Goal: Information Seeking & Learning: Learn about a topic

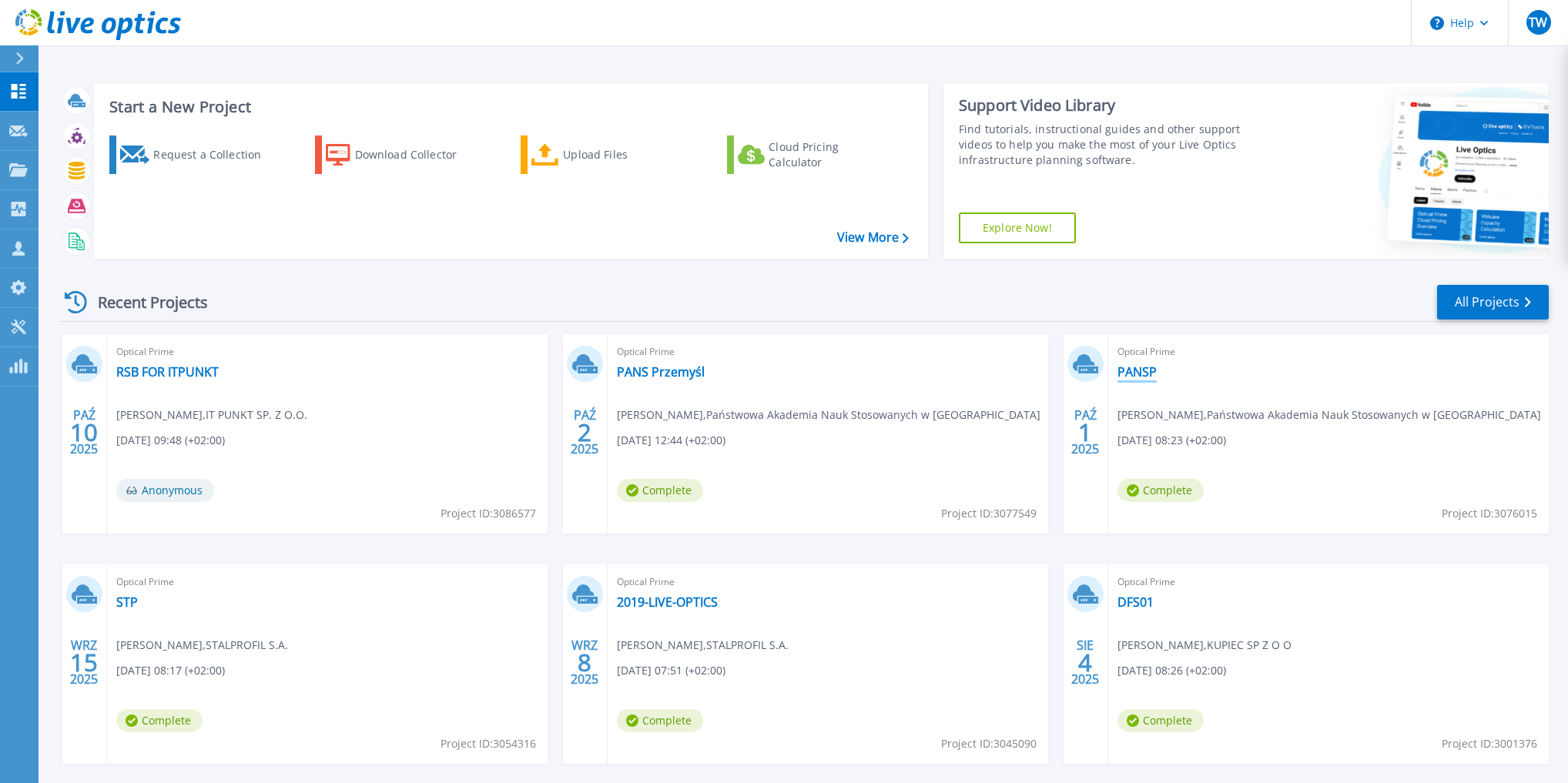
click at [1137, 372] on link "PANSP" at bounding box center [1136, 372] width 40 height 16
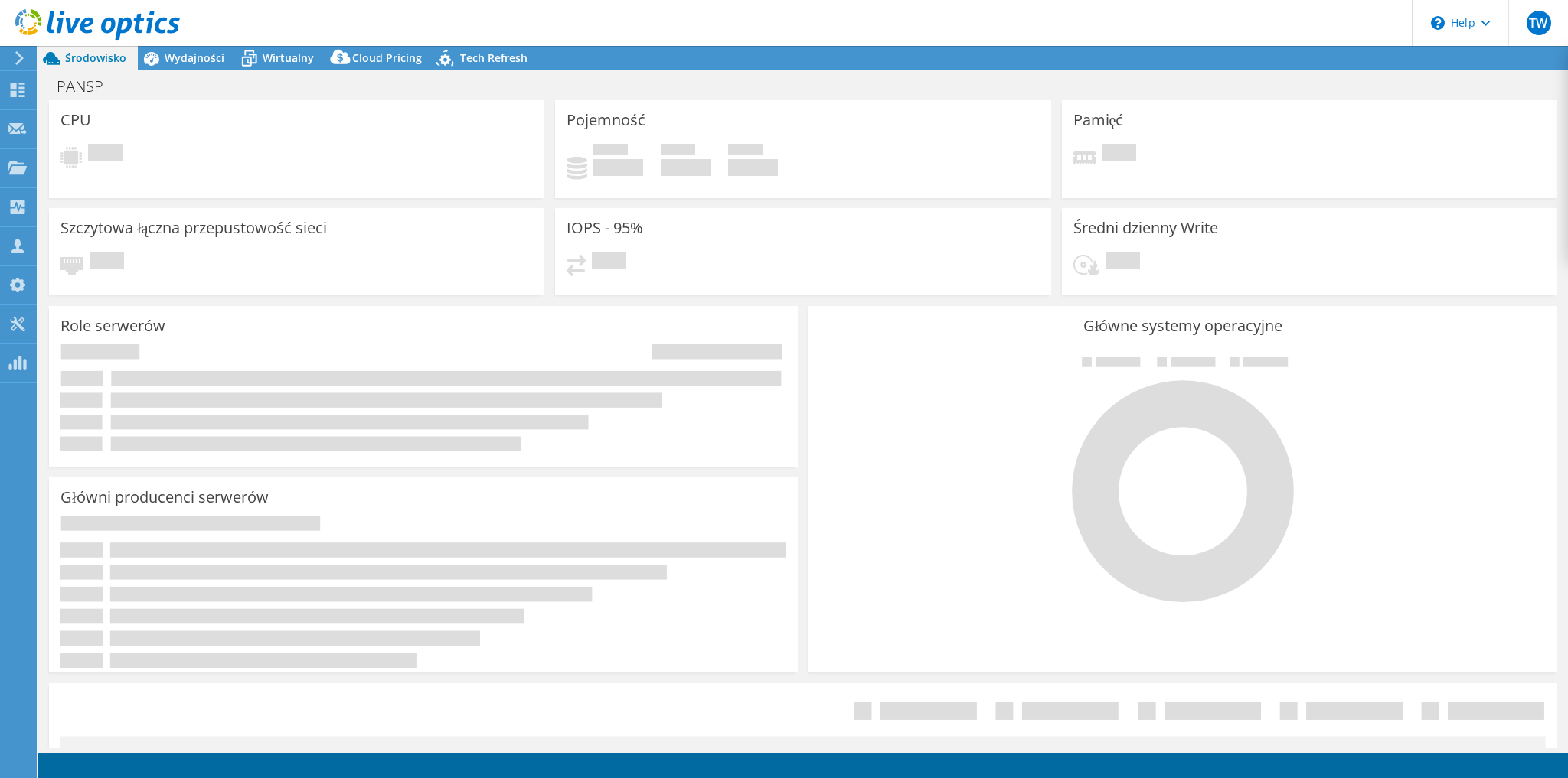
select select "USD"
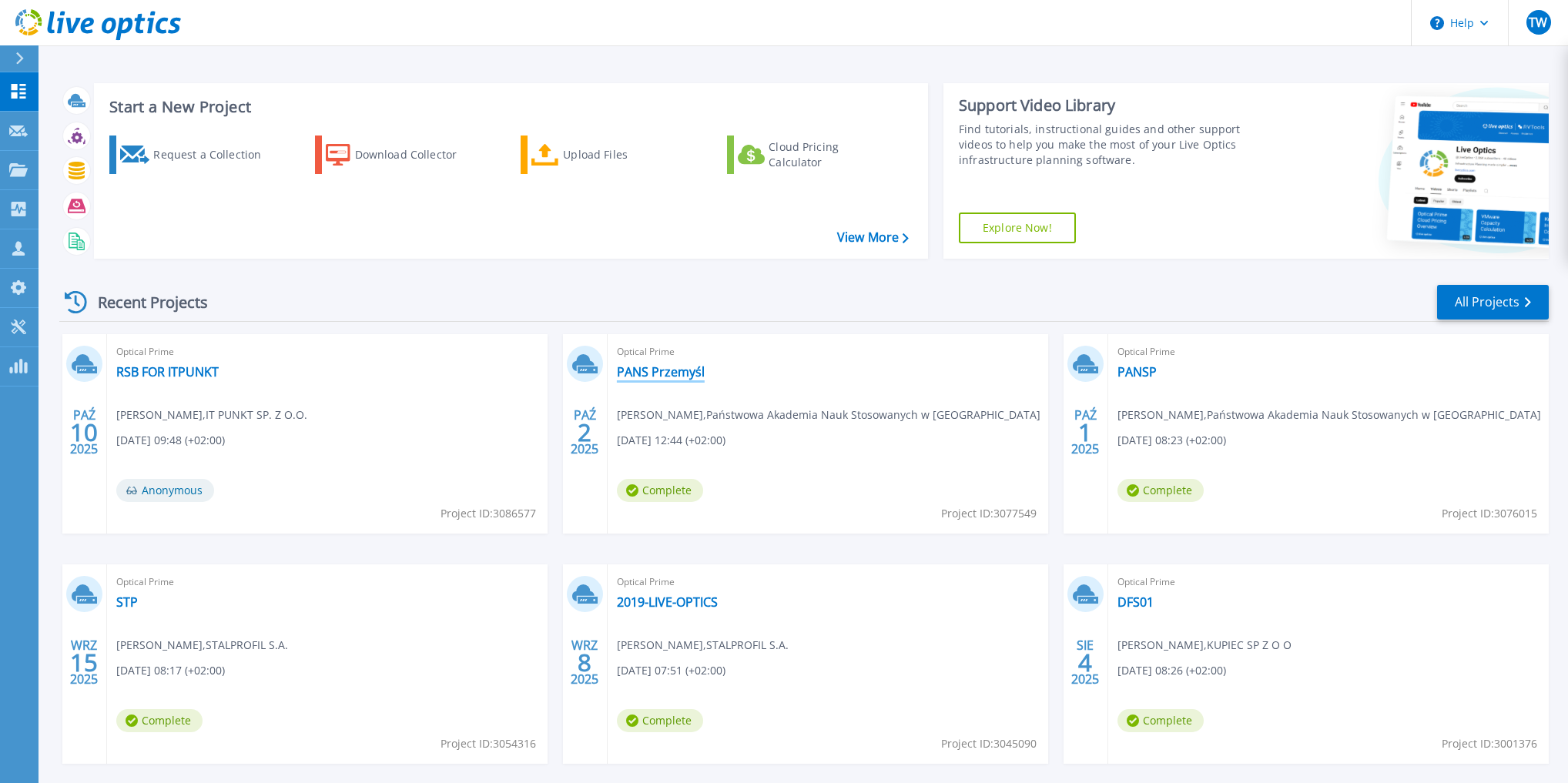
click at [668, 376] on link "PANS Przemyśl" at bounding box center [660, 372] width 87 height 16
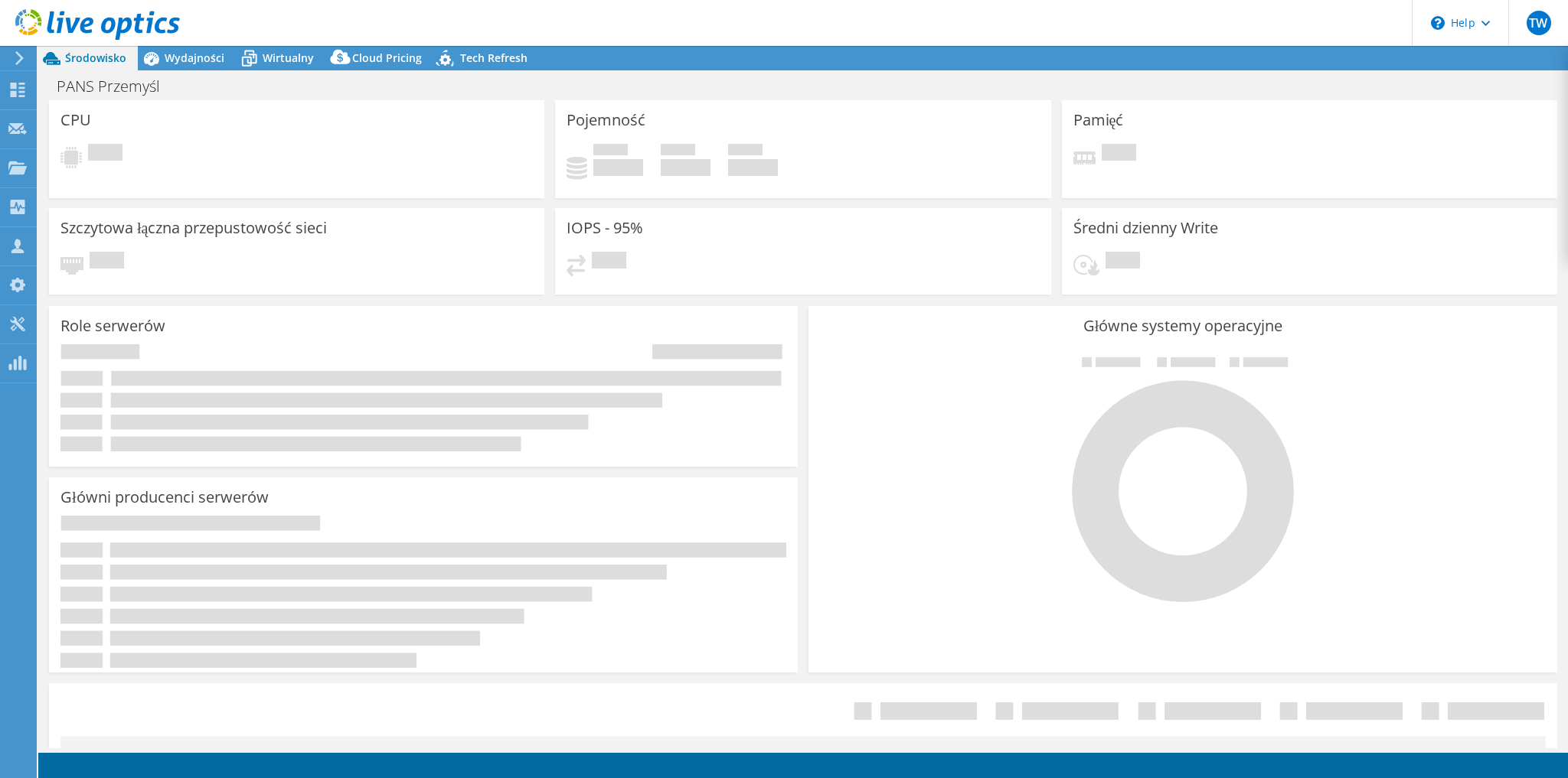
select select "EUFrankfurt"
select select "EUR"
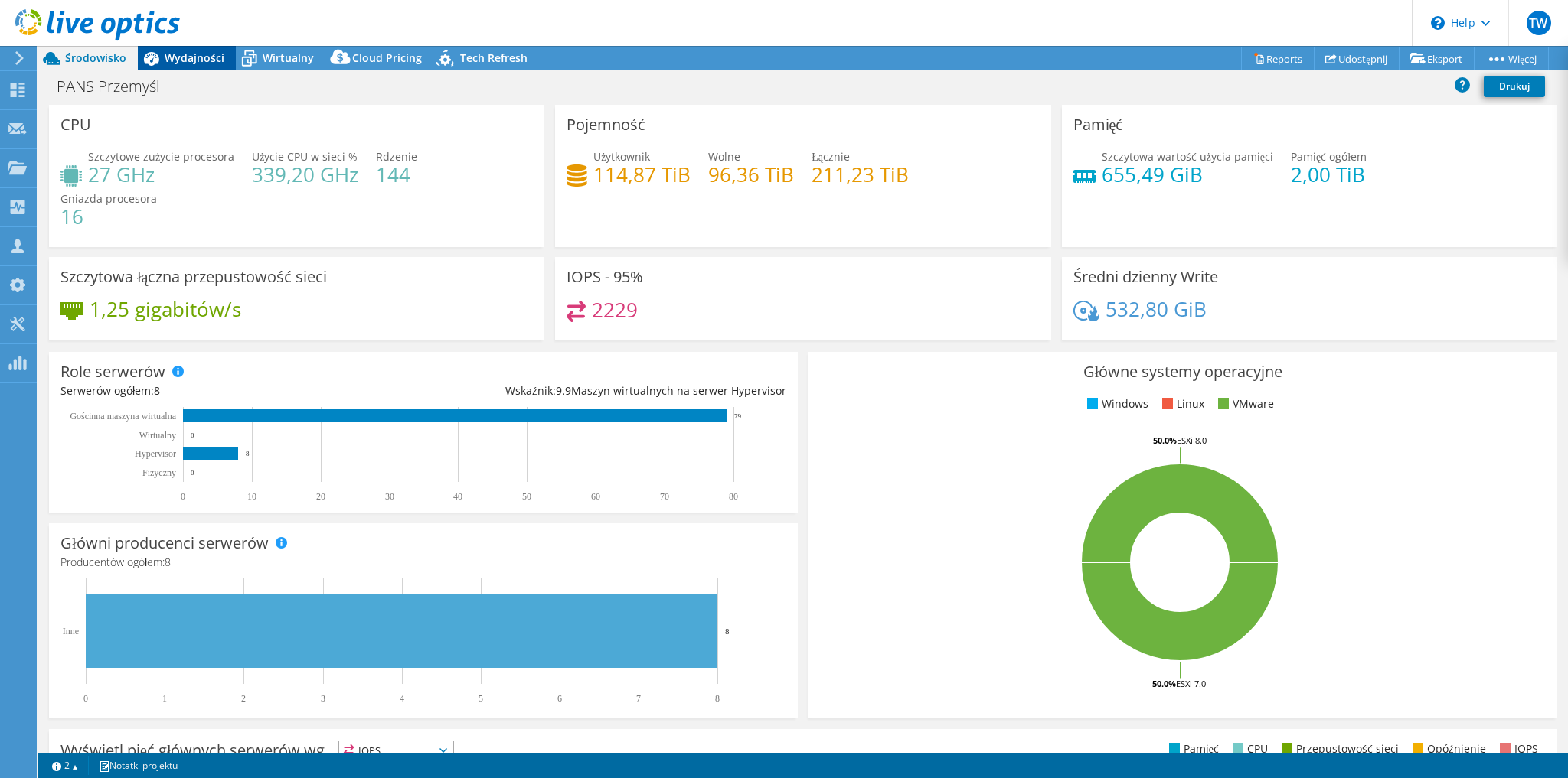
click at [187, 58] on span "Wydajności" at bounding box center [194, 58] width 59 height 15
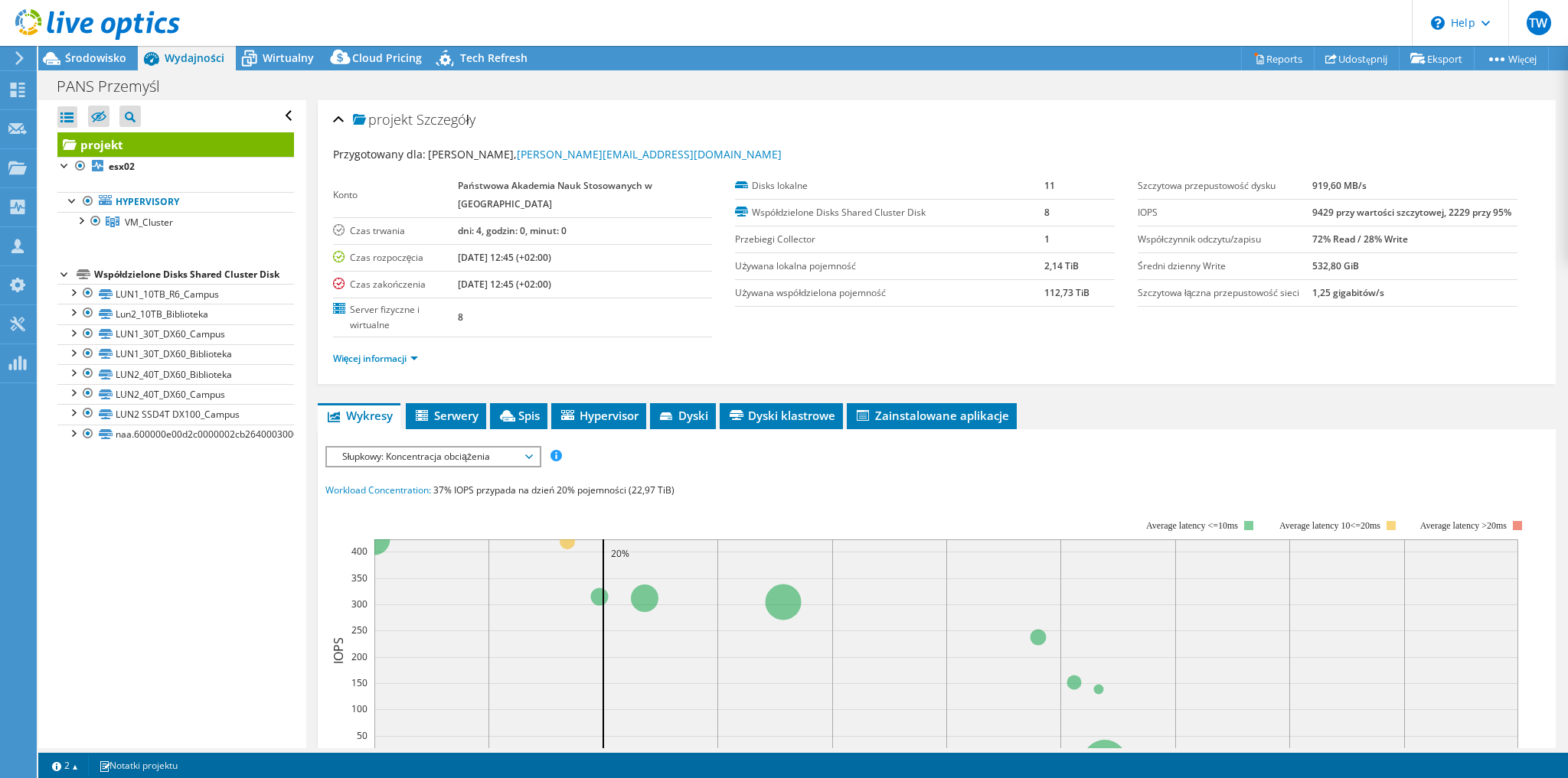
click at [429, 456] on span "Słupkowy: Koncentracja obciążenia" at bounding box center [432, 457] width 197 height 18
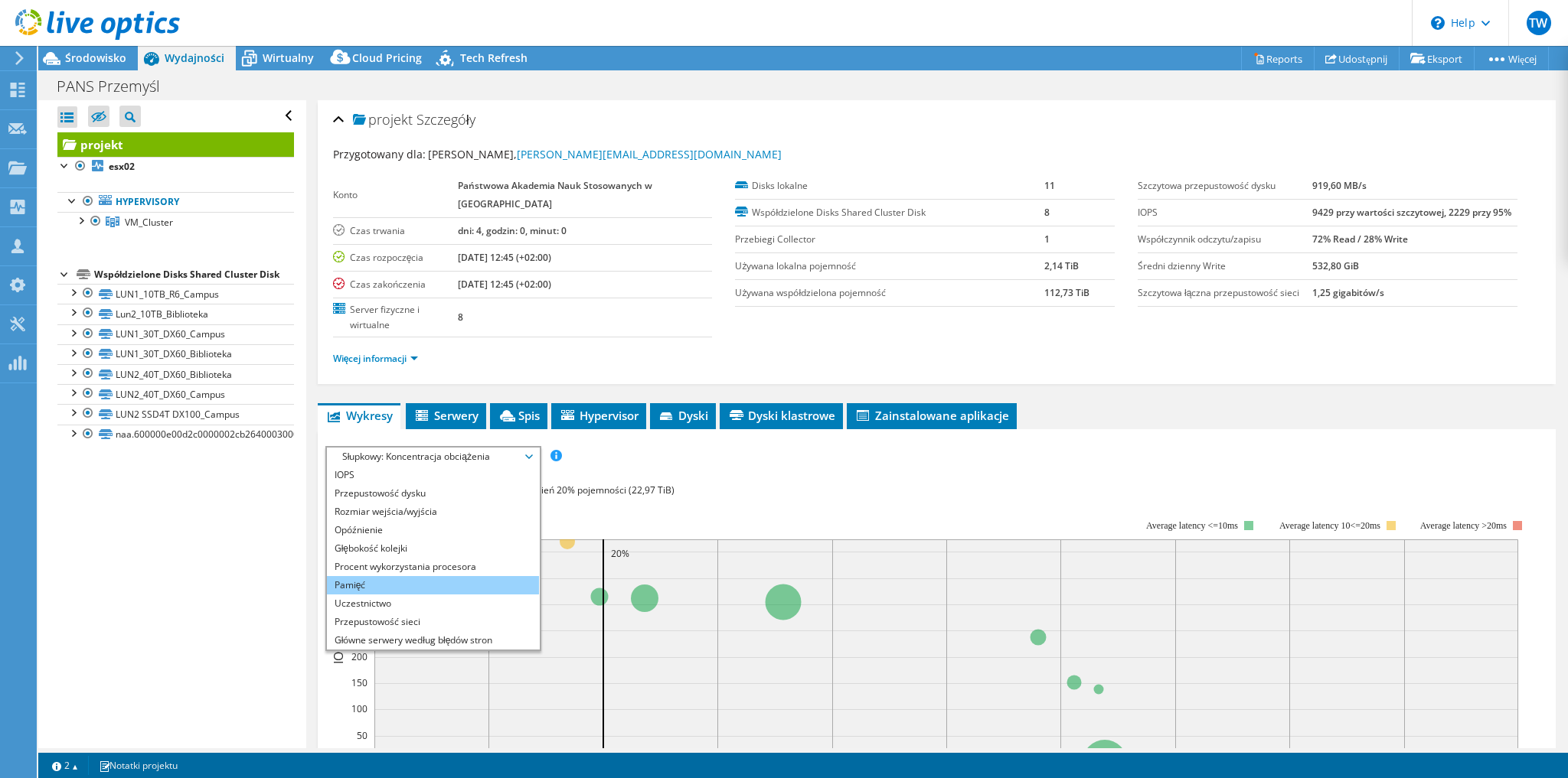
click at [418, 577] on li "Pamięć" at bounding box center [433, 586] width 212 height 18
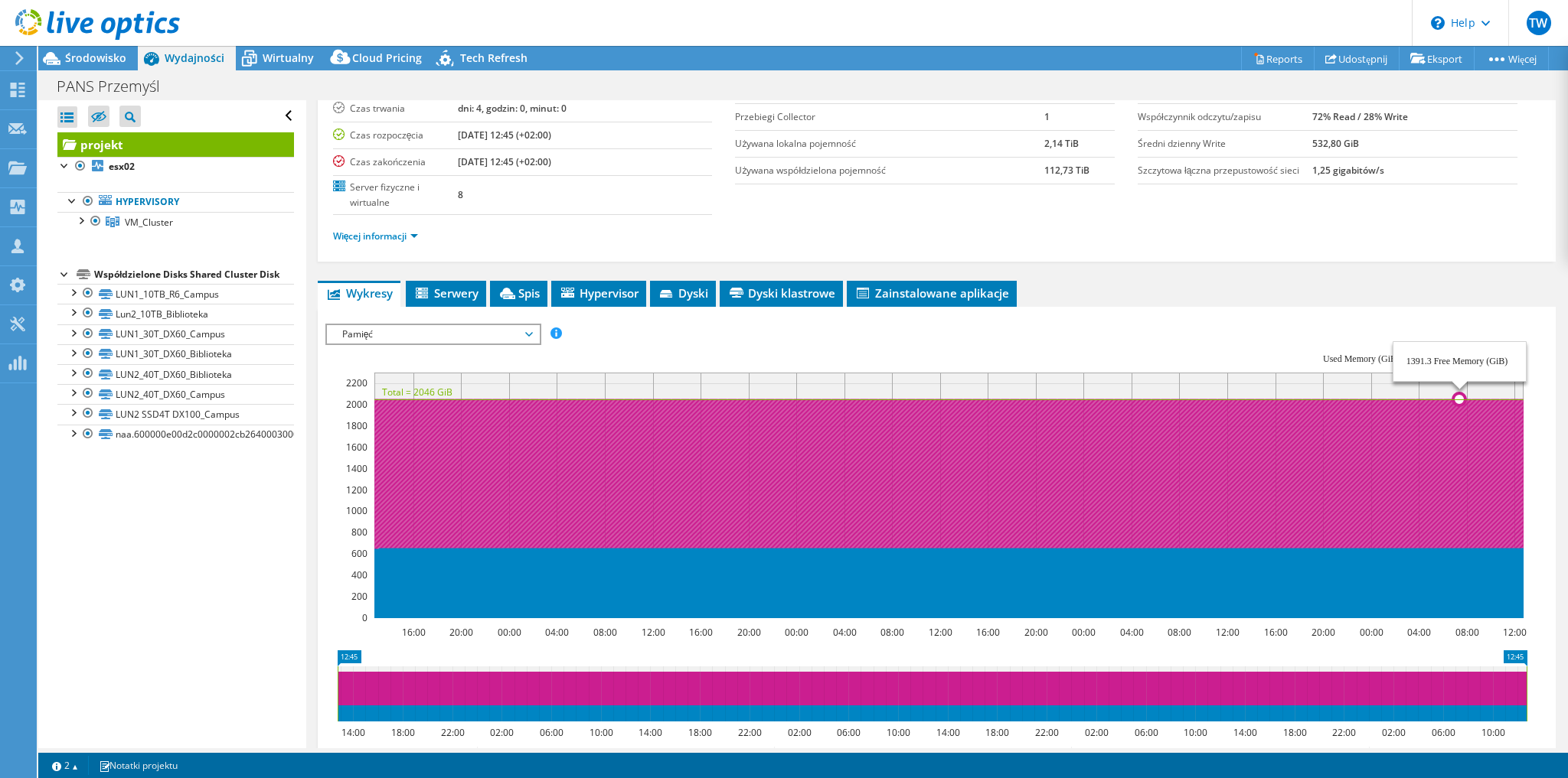
scroll to position [184, 0]
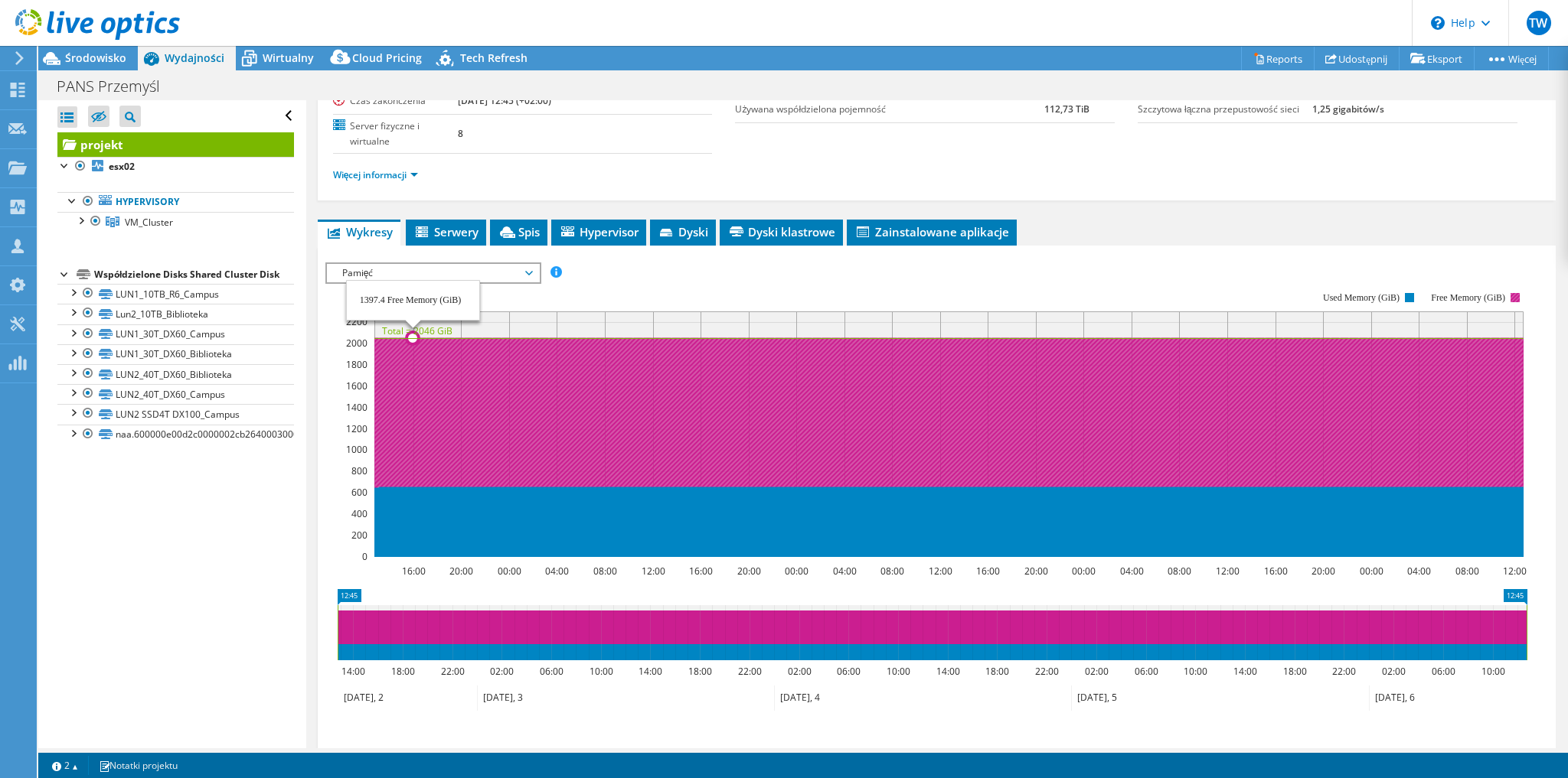
click at [413, 441] on icon at bounding box center [948, 414] width 1149 height 150
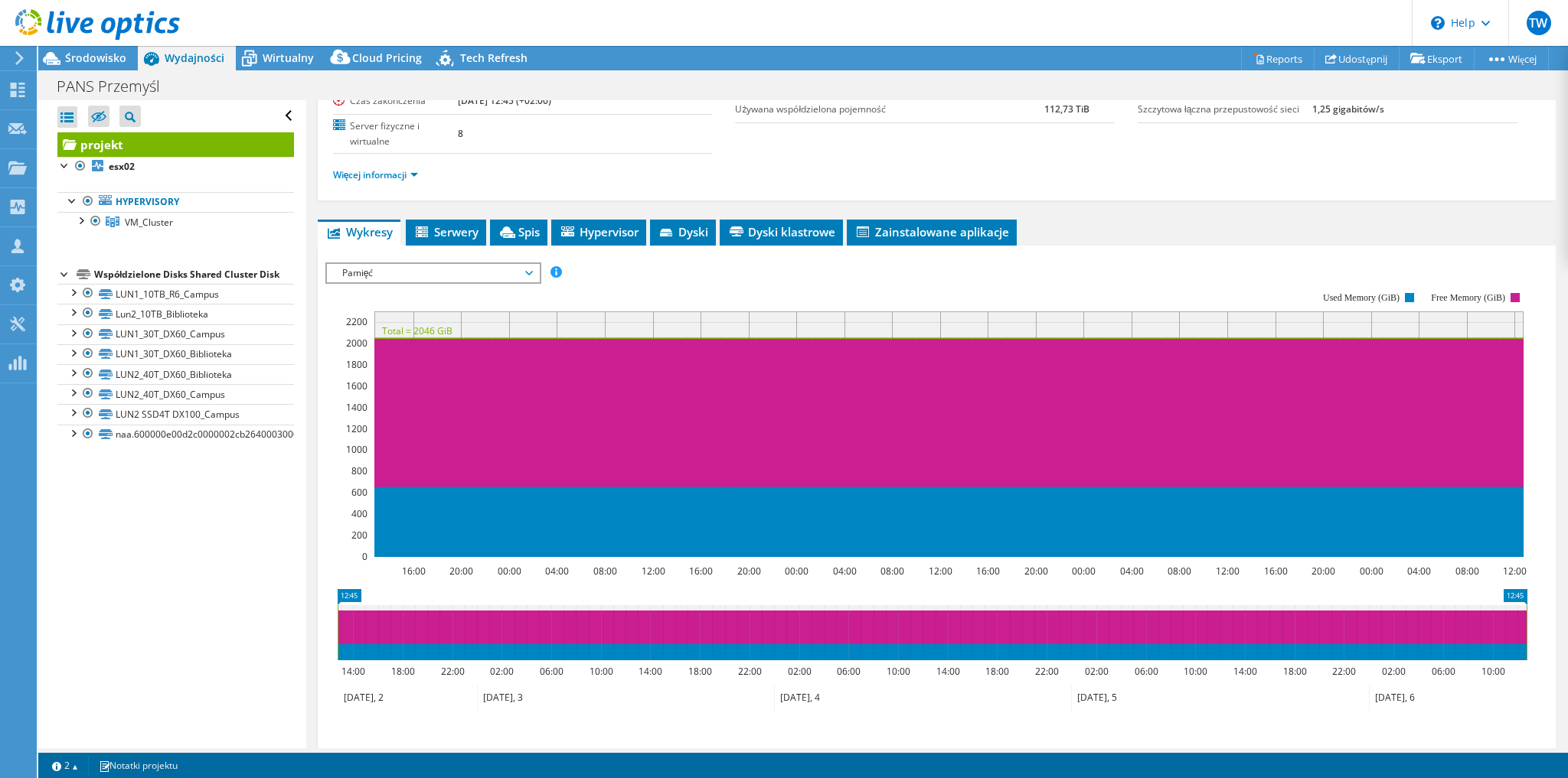
click at [417, 268] on span "Pamięć" at bounding box center [432, 274] width 197 height 18
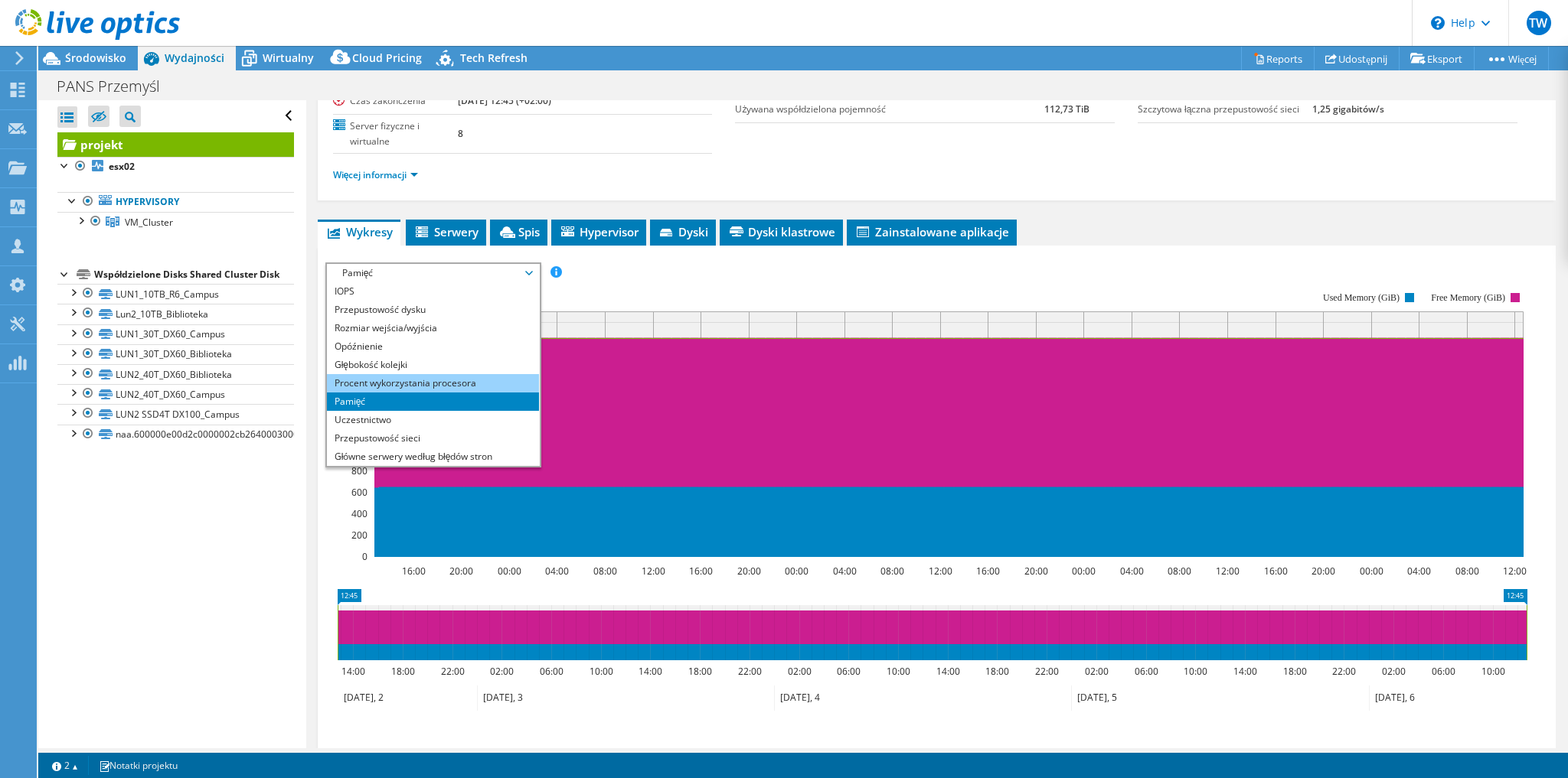
click at [410, 385] on li "Procent wykorzystania procesora" at bounding box center [433, 384] width 212 height 18
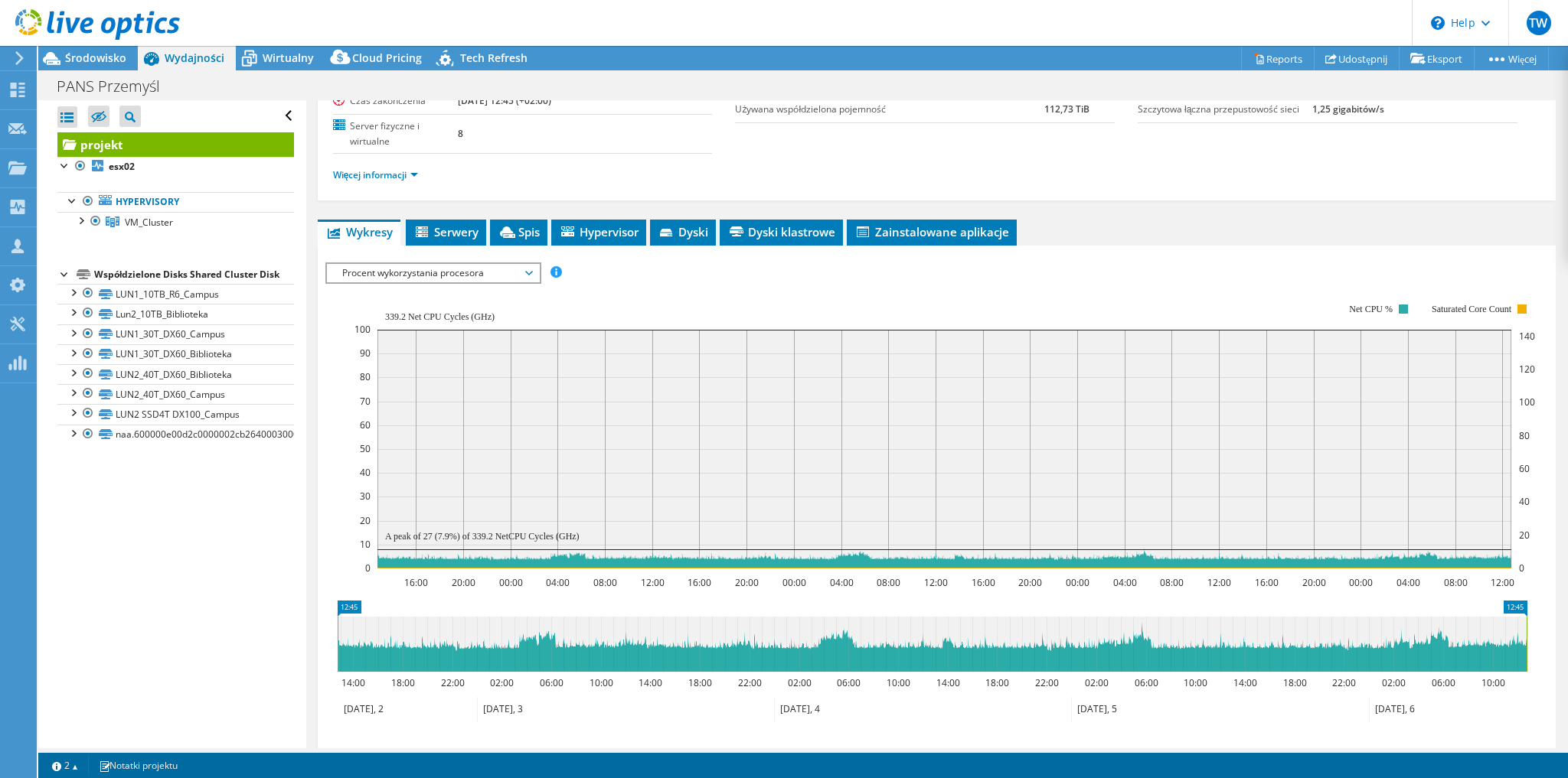
drag, startPoint x: 384, startPoint y: 314, endPoint x: 405, endPoint y: 314, distance: 21.0
click at [405, 314] on icon "16:00 20:00 00:00 04:00 08:00 12:00 16:00 20:00 00:00 04:00 08:00 12:00 16:00 2…" at bounding box center [931, 436] width 1213 height 307
drag, startPoint x: 403, startPoint y: 315, endPoint x: 384, endPoint y: 309, distance: 19.9
click at [385, 311] on text "339.2 Net CPU Cycles (GHz)" at bounding box center [440, 317] width 110 height 11
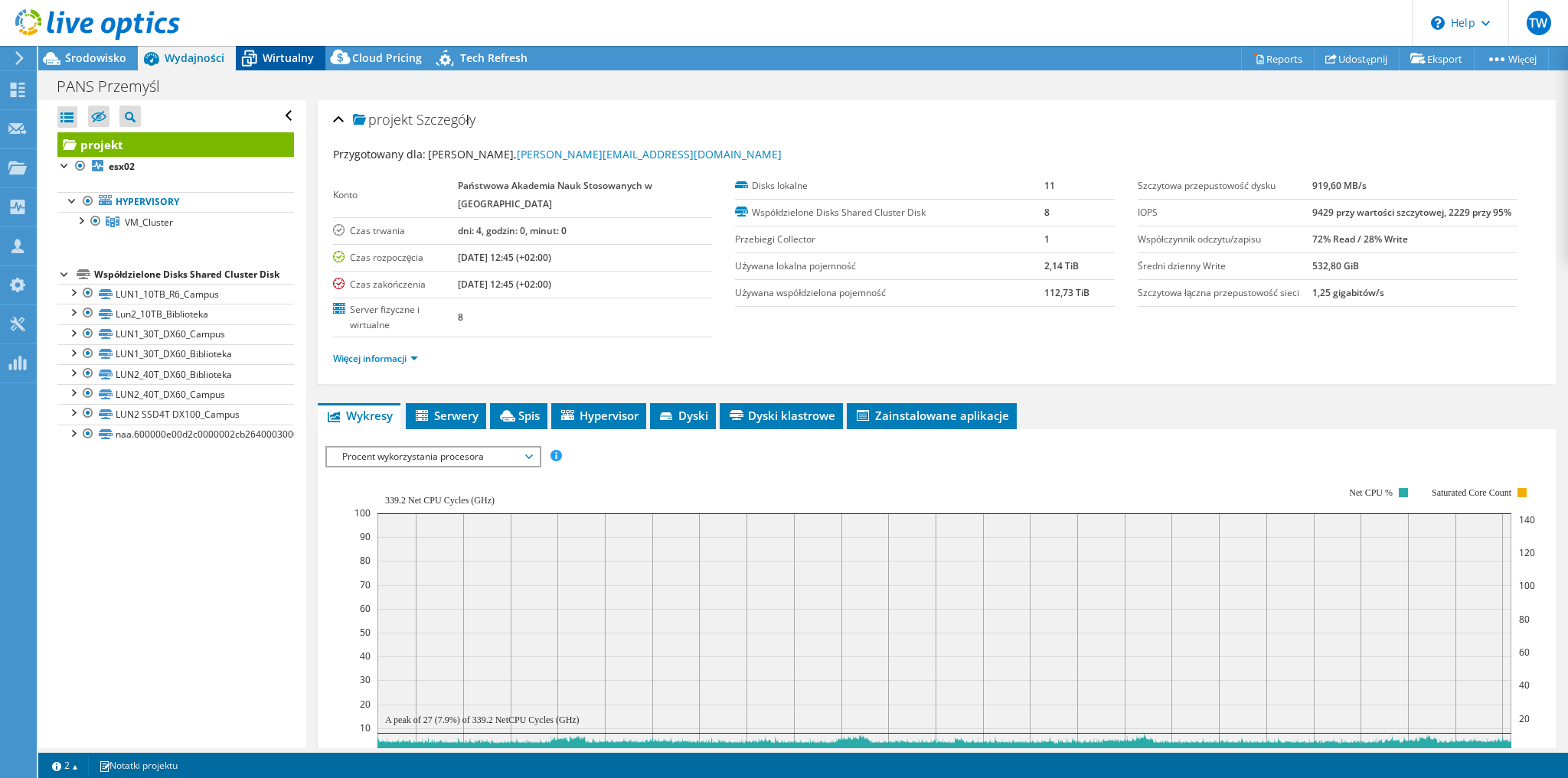
click at [291, 58] on span "Wirtualny" at bounding box center [288, 58] width 51 height 15
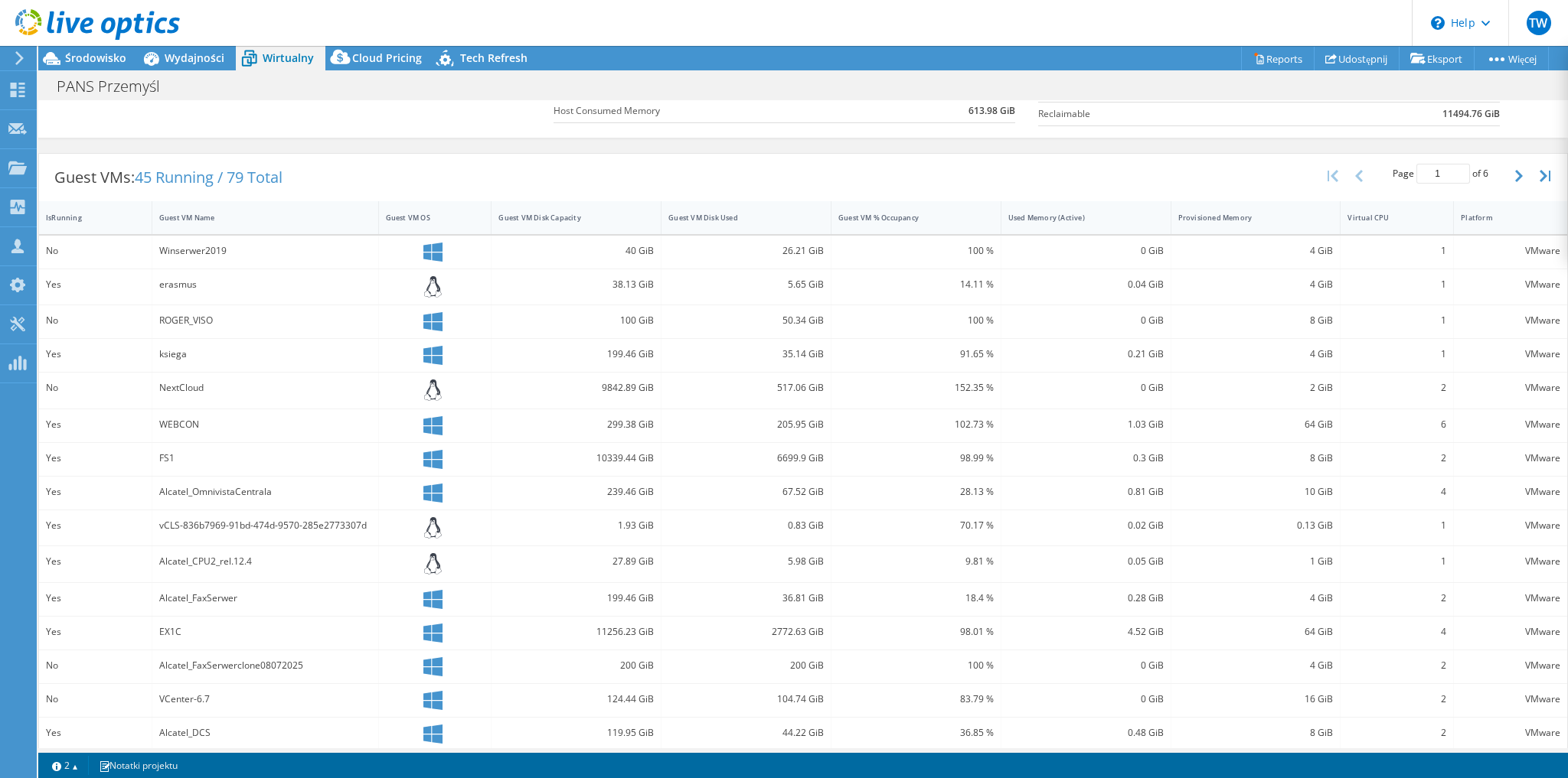
scroll to position [125, 0]
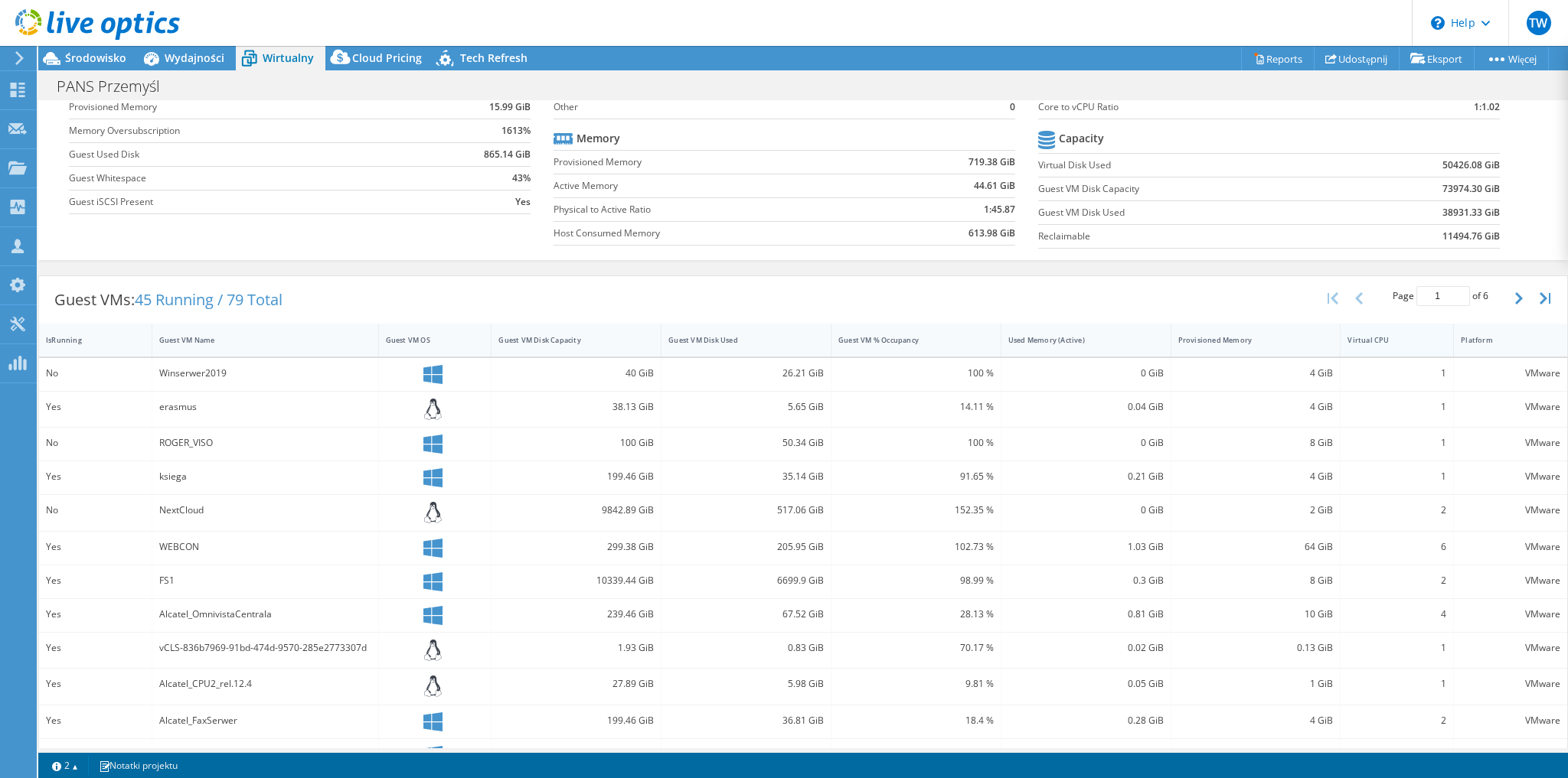
drag, startPoint x: 1371, startPoint y: 331, endPoint x: 1361, endPoint y: 338, distance: 12.2
click at [1370, 335] on div "Virtual CPU" at bounding box center [1388, 340] width 81 height 10
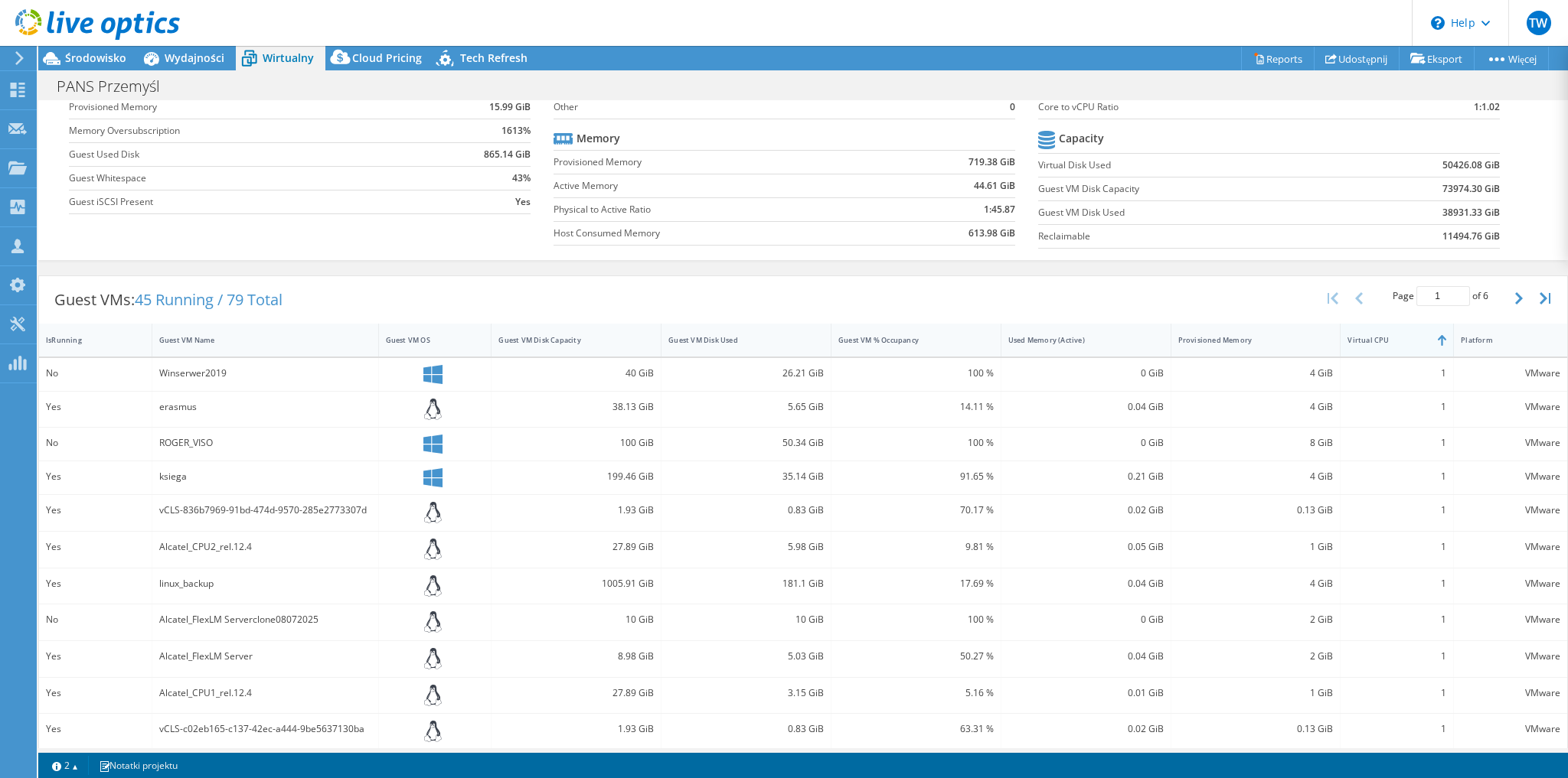
click at [1417, 341] on div "Virtual CPU" at bounding box center [1387, 340] width 94 height 24
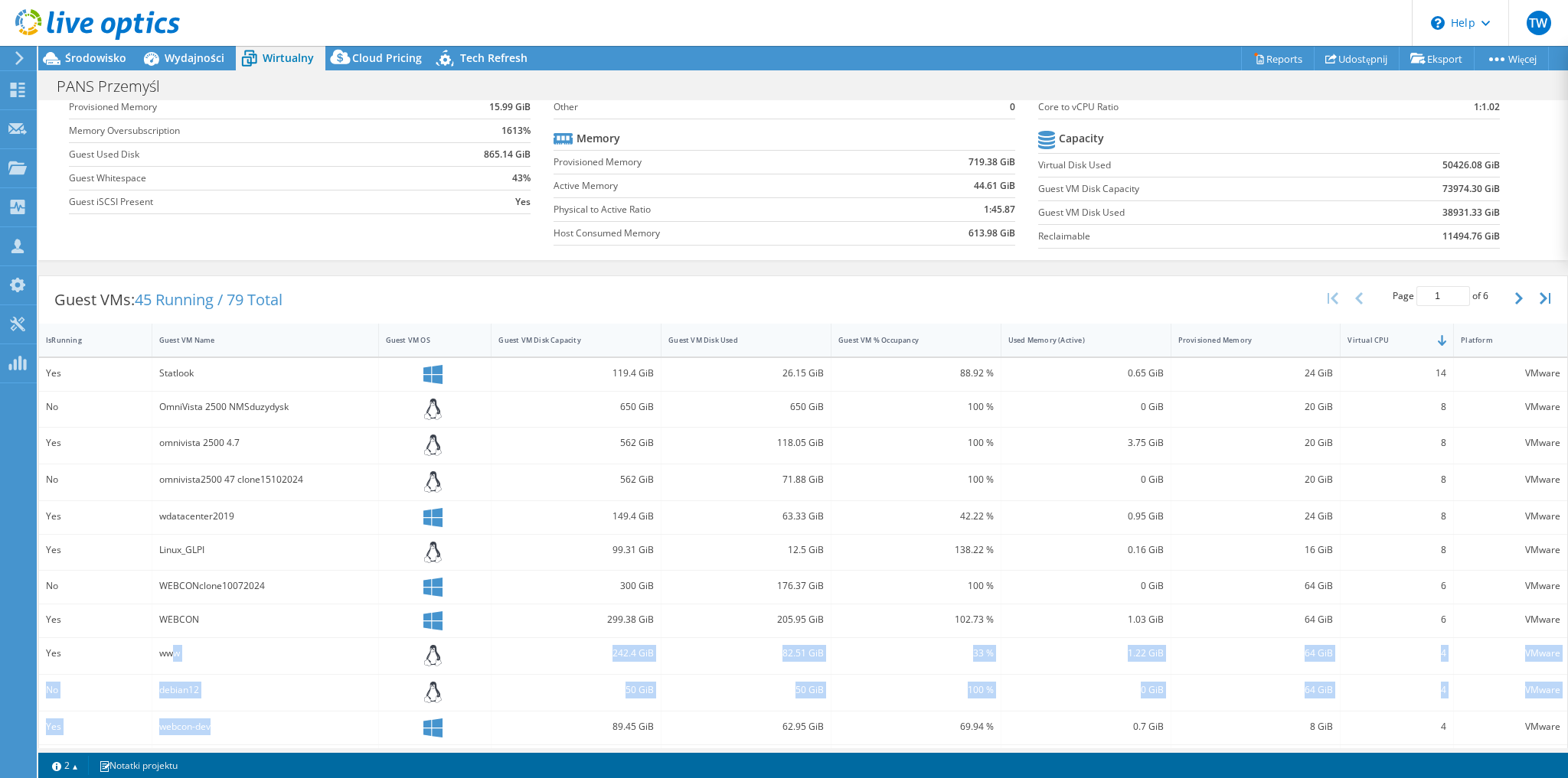
drag, startPoint x: 176, startPoint y: 642, endPoint x: 228, endPoint y: 715, distance: 89.6
click at [228, 715] on div "Yes Statlook 119.4 GiB 26.15 GiB 88.92 % 0.65 GiB 24 GiB 14 VMware No OmniVista…" at bounding box center [803, 624] width 1528 height 533
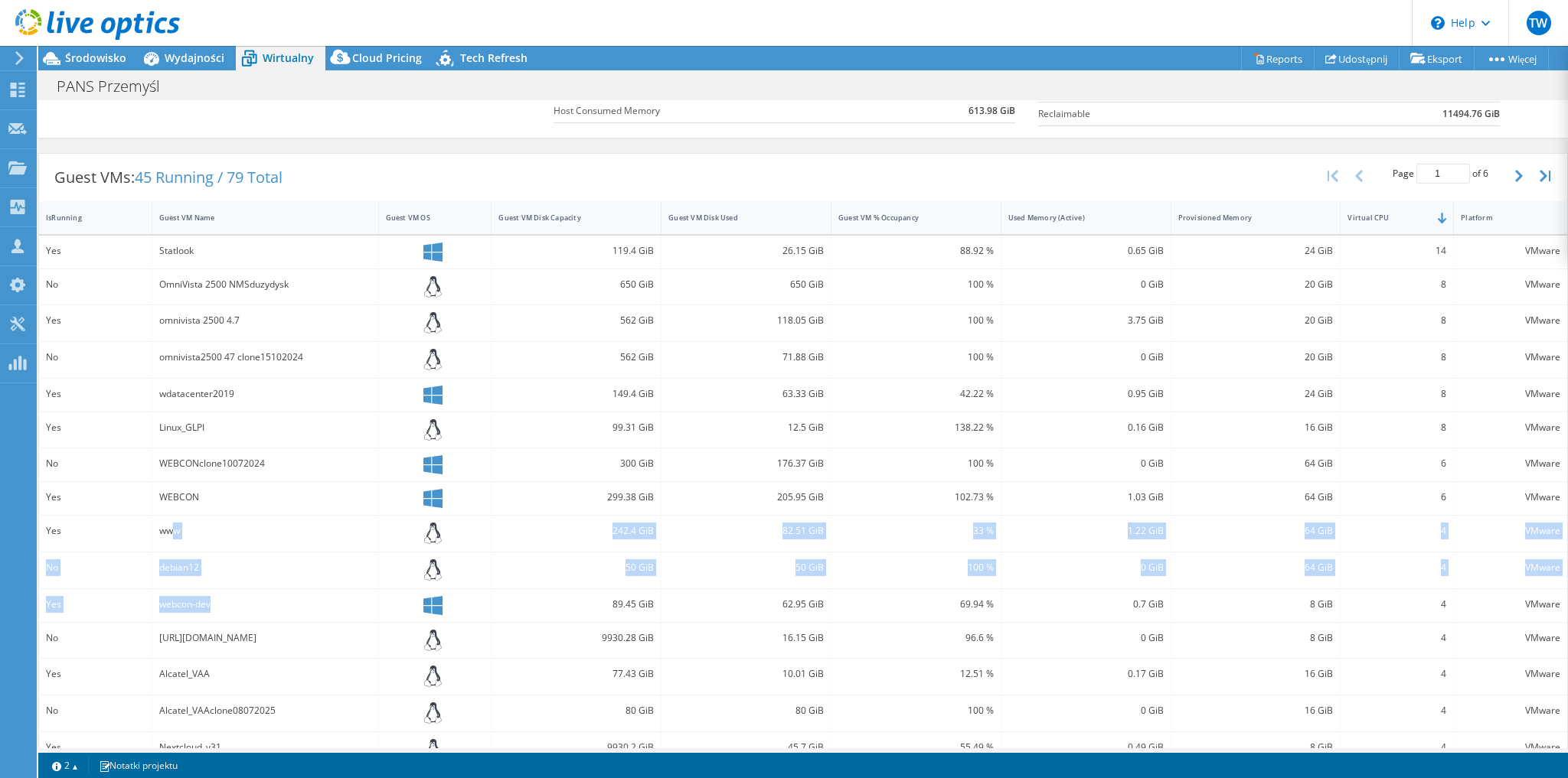
scroll to position [265, 0]
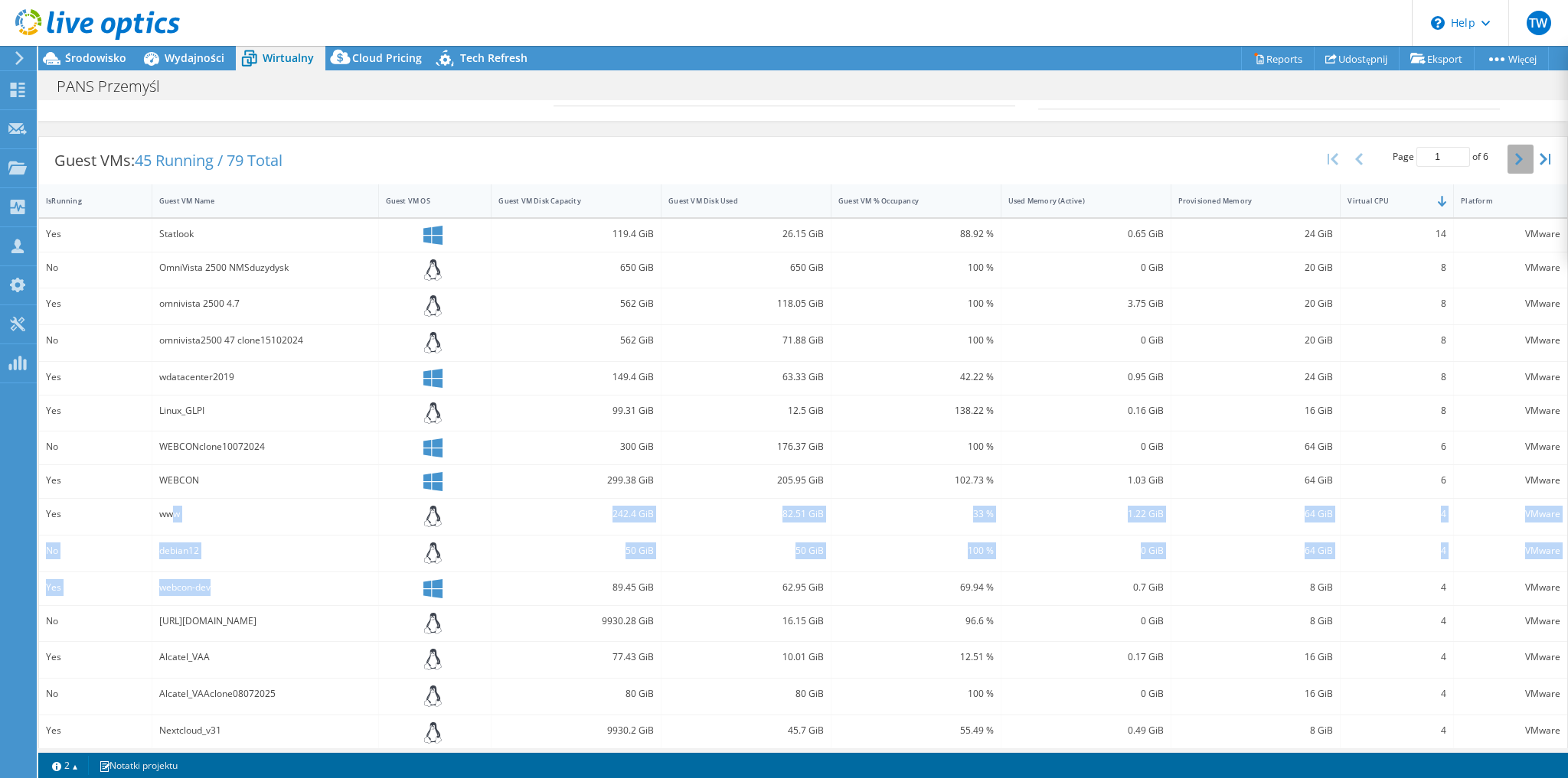
click at [1515, 153] on icon "button" at bounding box center [1519, 158] width 7 height 12
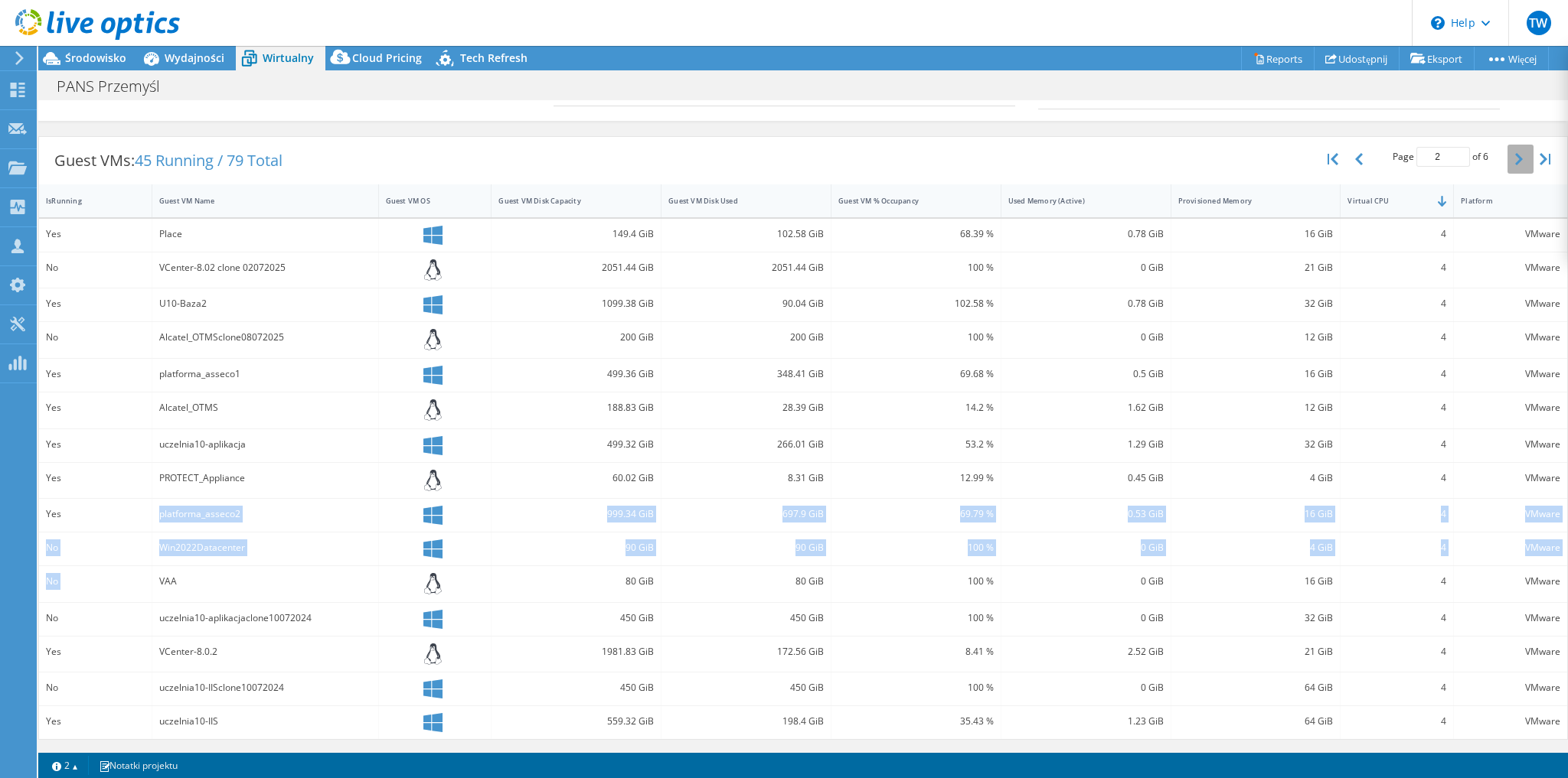
scroll to position [254, 0]
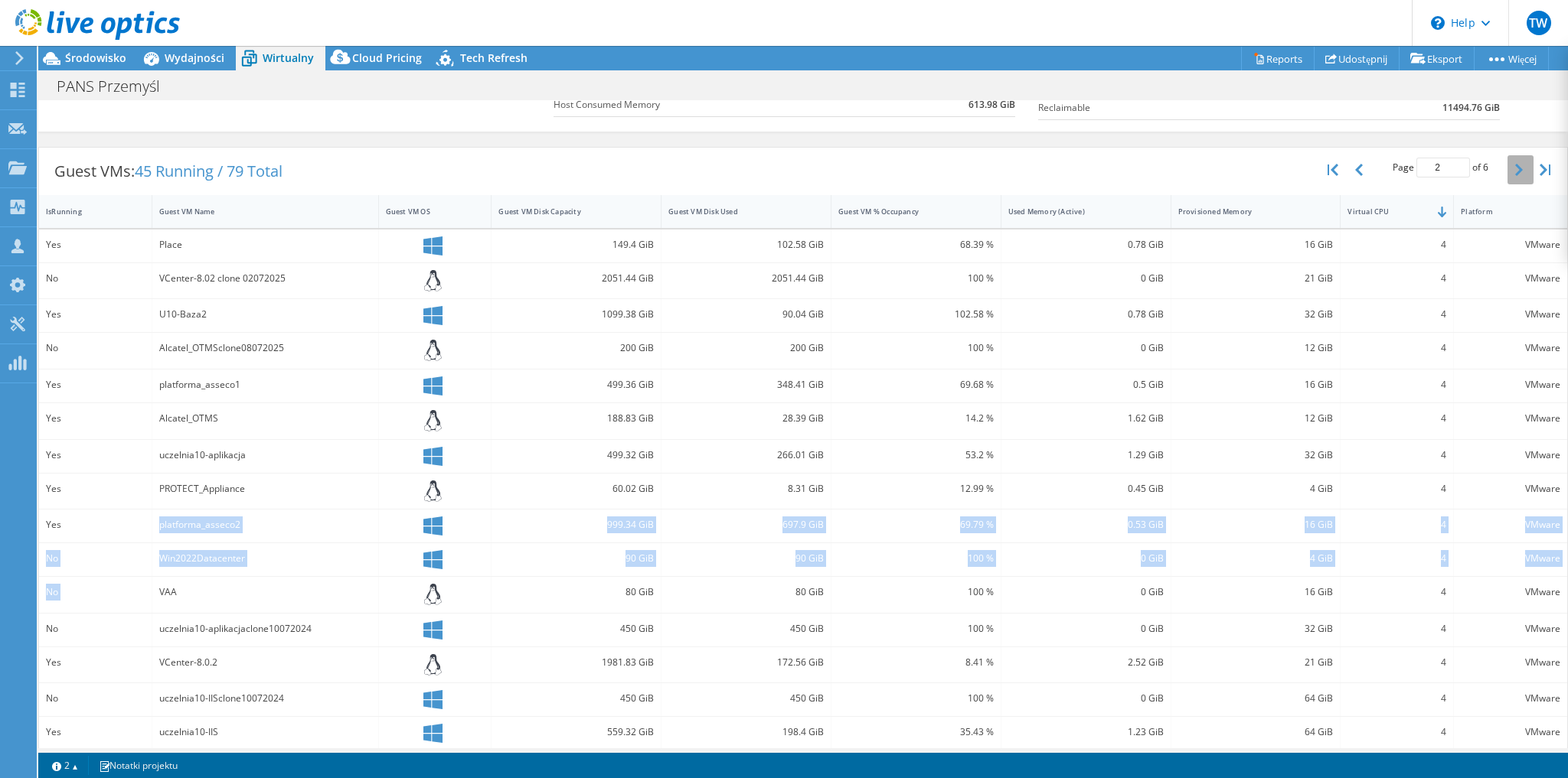
click at [1512, 156] on button "button" at bounding box center [1520, 170] width 26 height 29
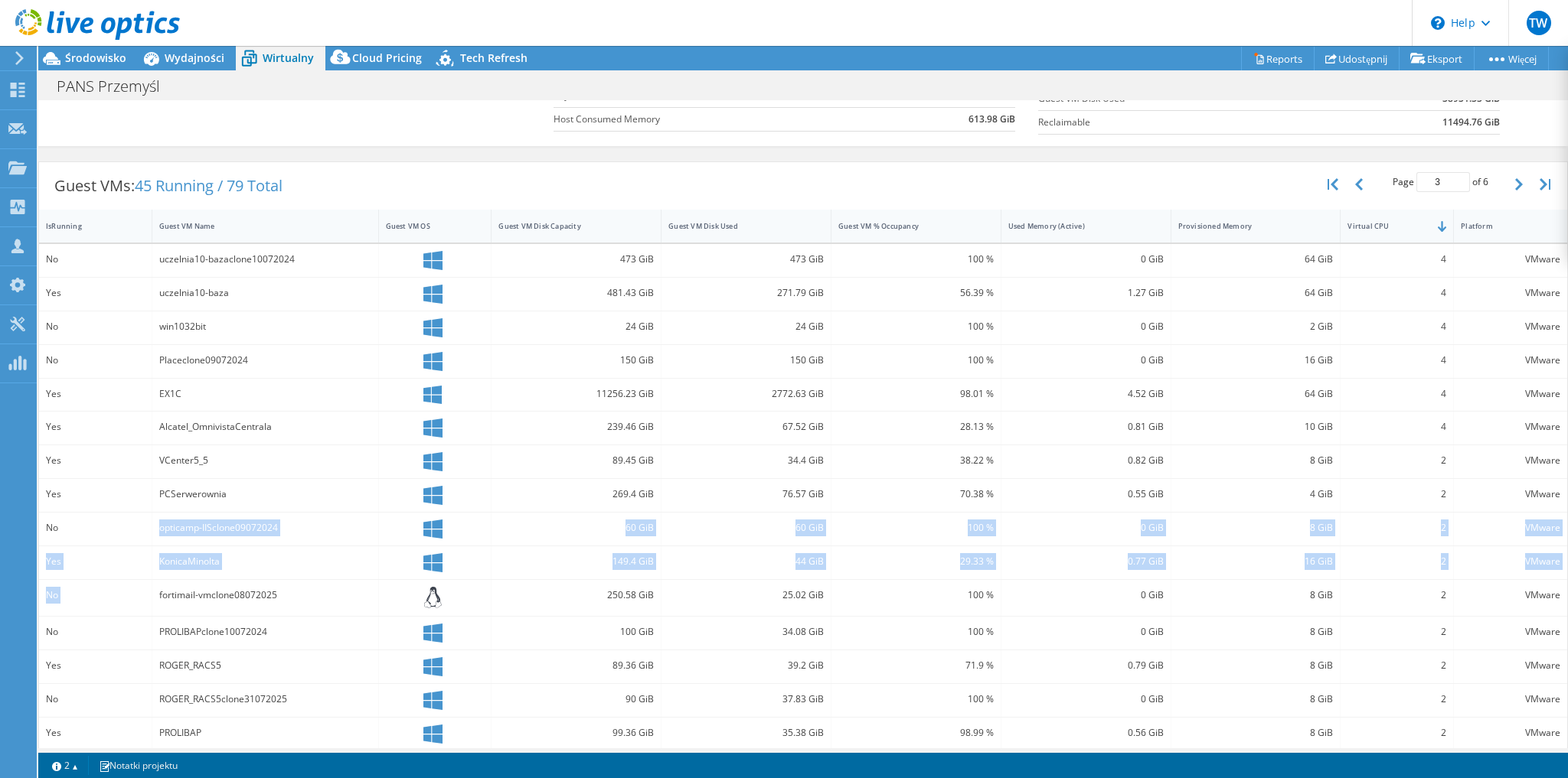
scroll to position [240, 0]
click at [1508, 180] on button "button" at bounding box center [1520, 185] width 26 height 29
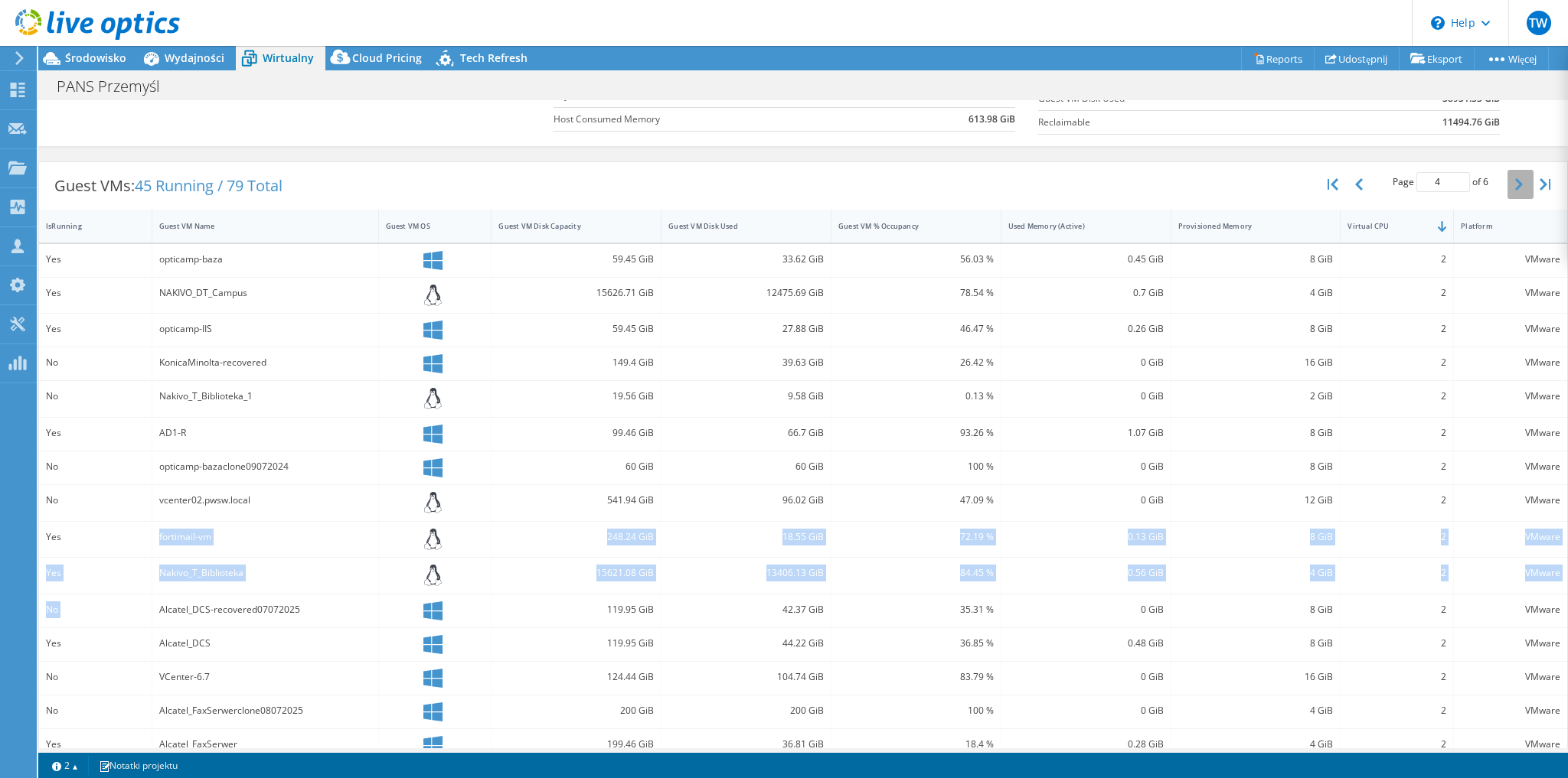
click at [1508, 180] on button "button" at bounding box center [1520, 185] width 26 height 29
type input "5"
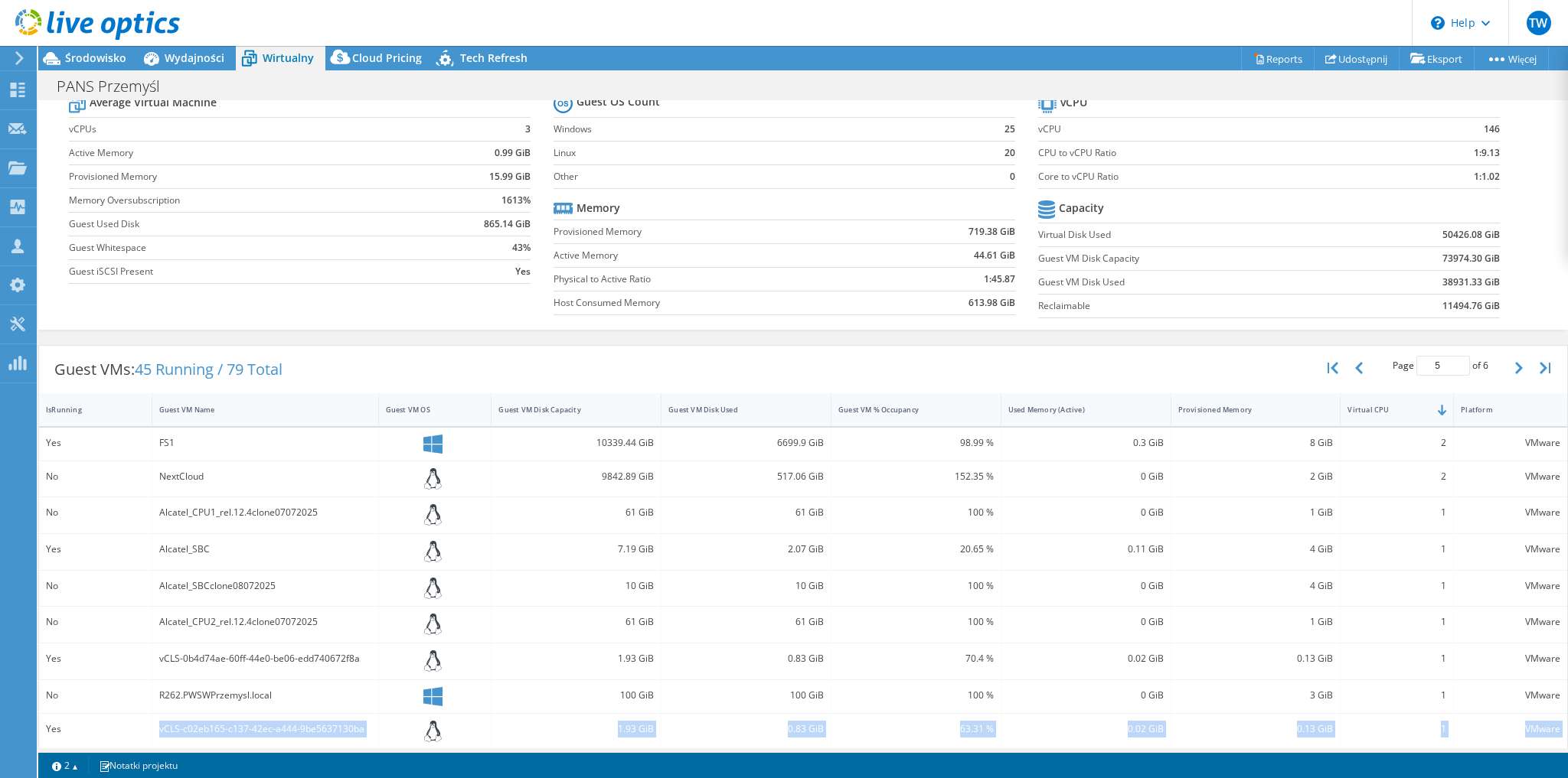
scroll to position [0, 0]
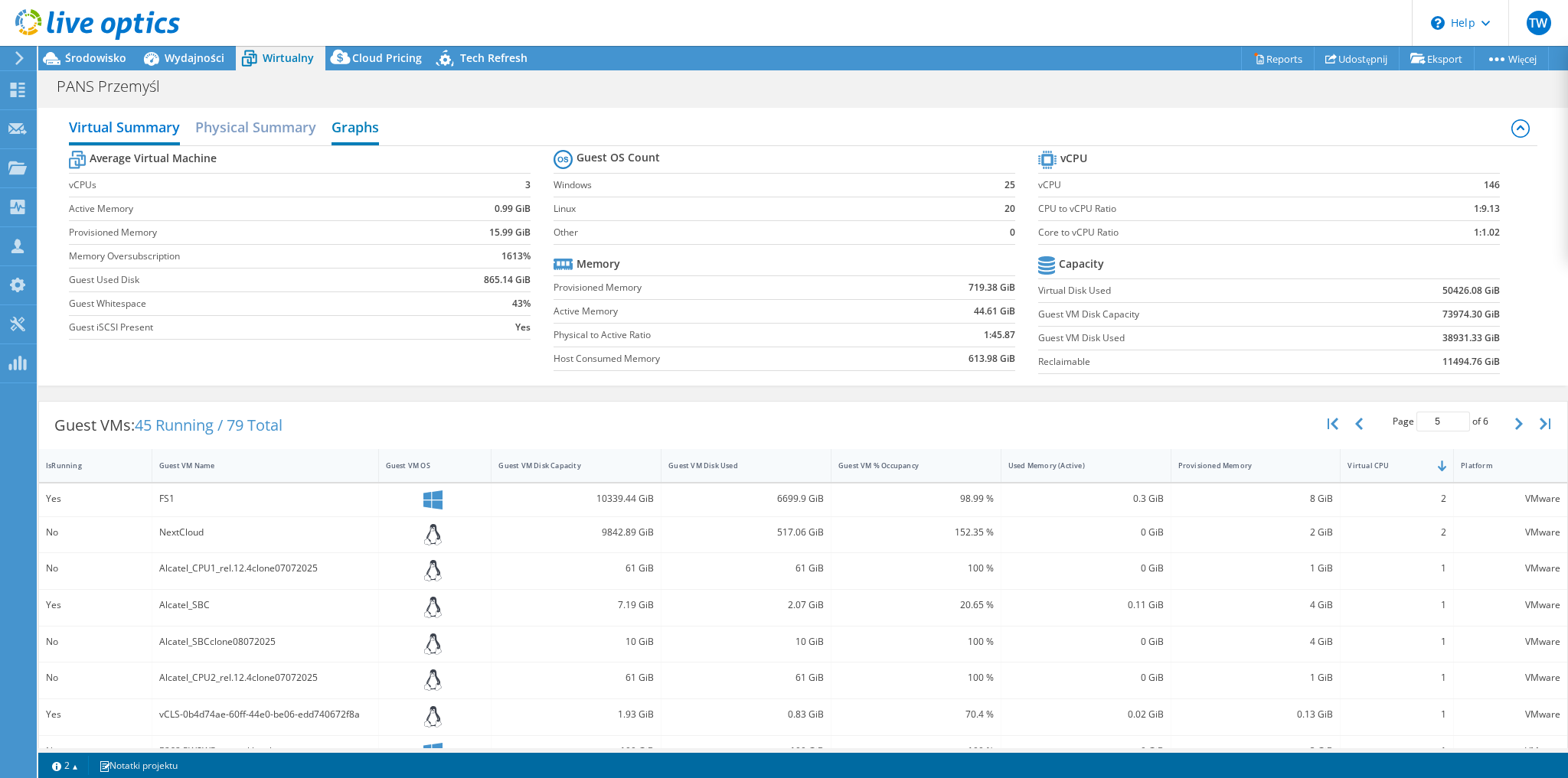
click at [356, 130] on h2 "Graphs" at bounding box center [355, 128] width 48 height 34
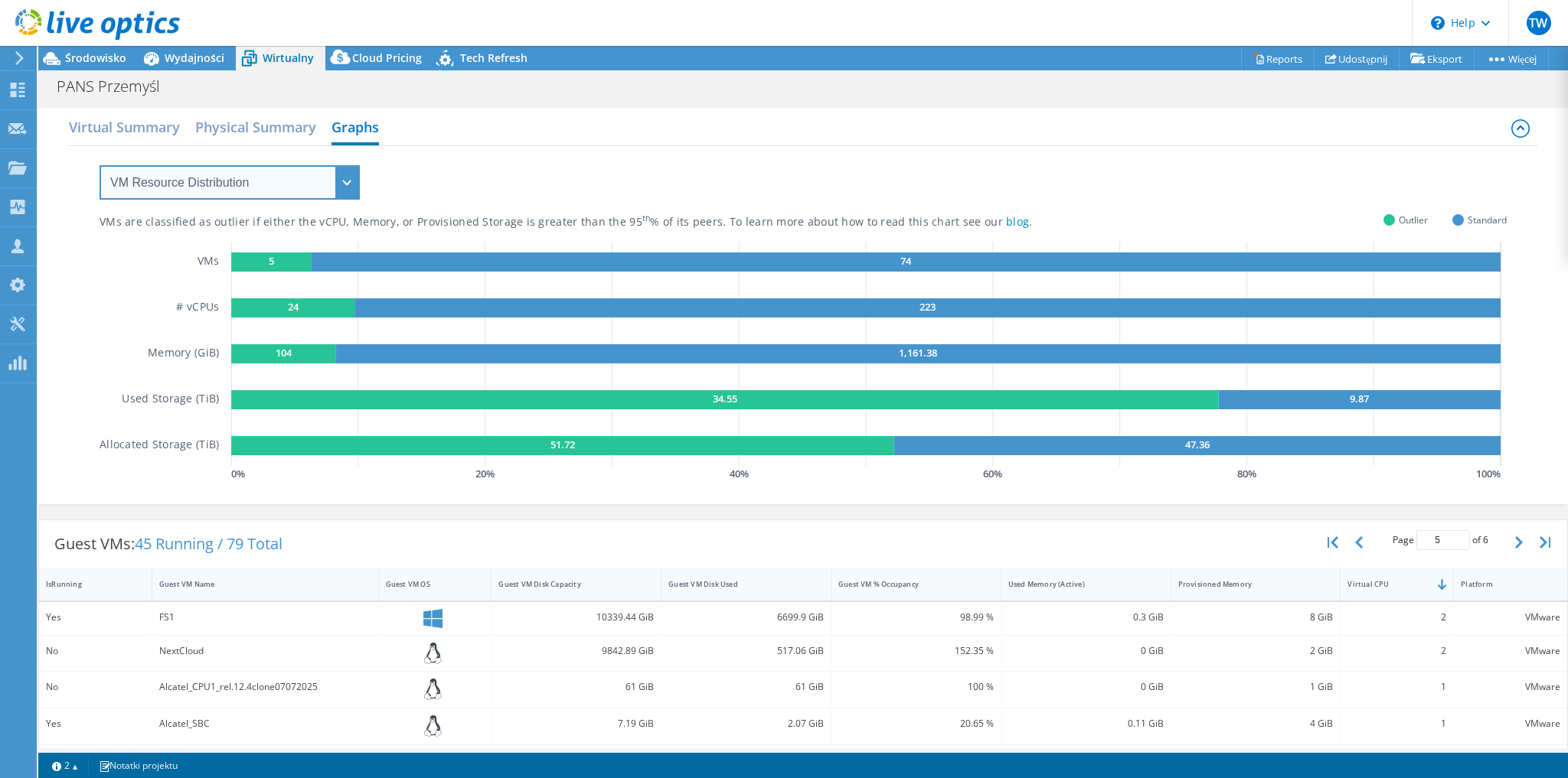
click at [236, 185] on select "VM Resource Distribution Provisioning Contrast Over Provisioning" at bounding box center [230, 183] width 260 height 35
select select "Over Provisioning"
click at [100, 166] on select "VM Resource Distribution Provisioning Contrast Over Provisioning" at bounding box center [230, 183] width 260 height 35
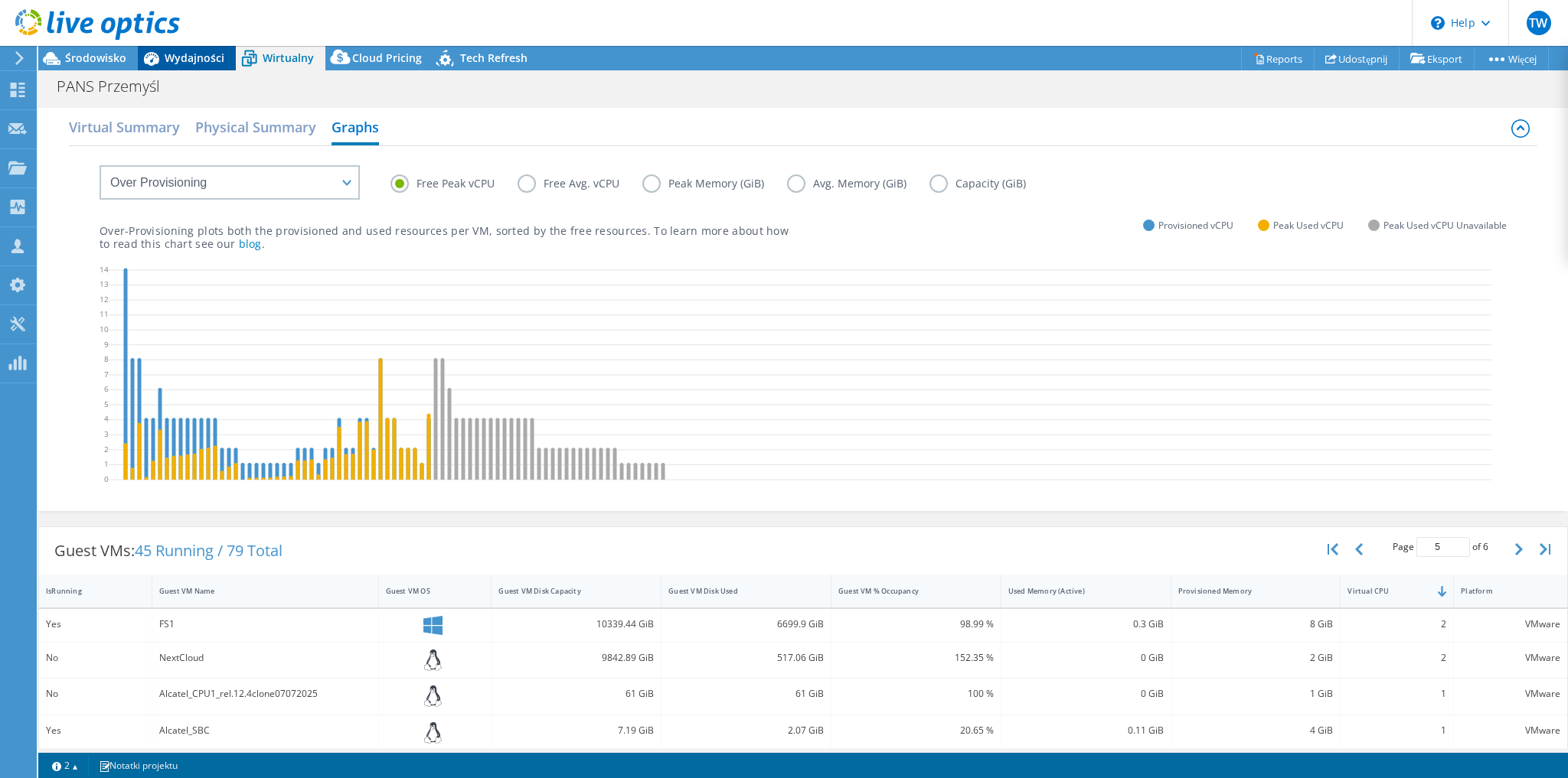
click at [185, 49] on div "Wydajności" at bounding box center [187, 58] width 98 height 25
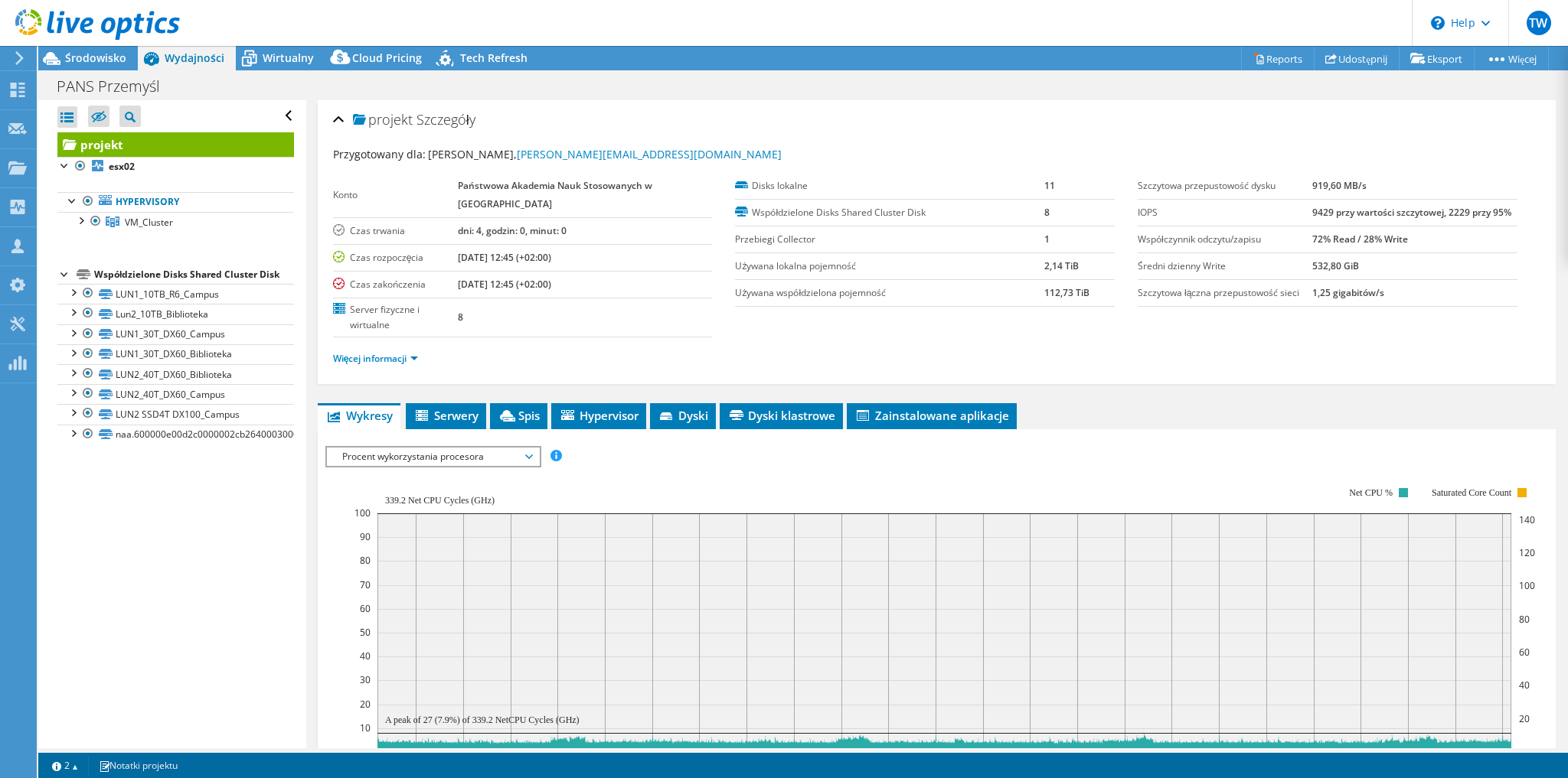
click at [405, 454] on span "Procent wykorzystania procesora" at bounding box center [432, 457] width 197 height 18
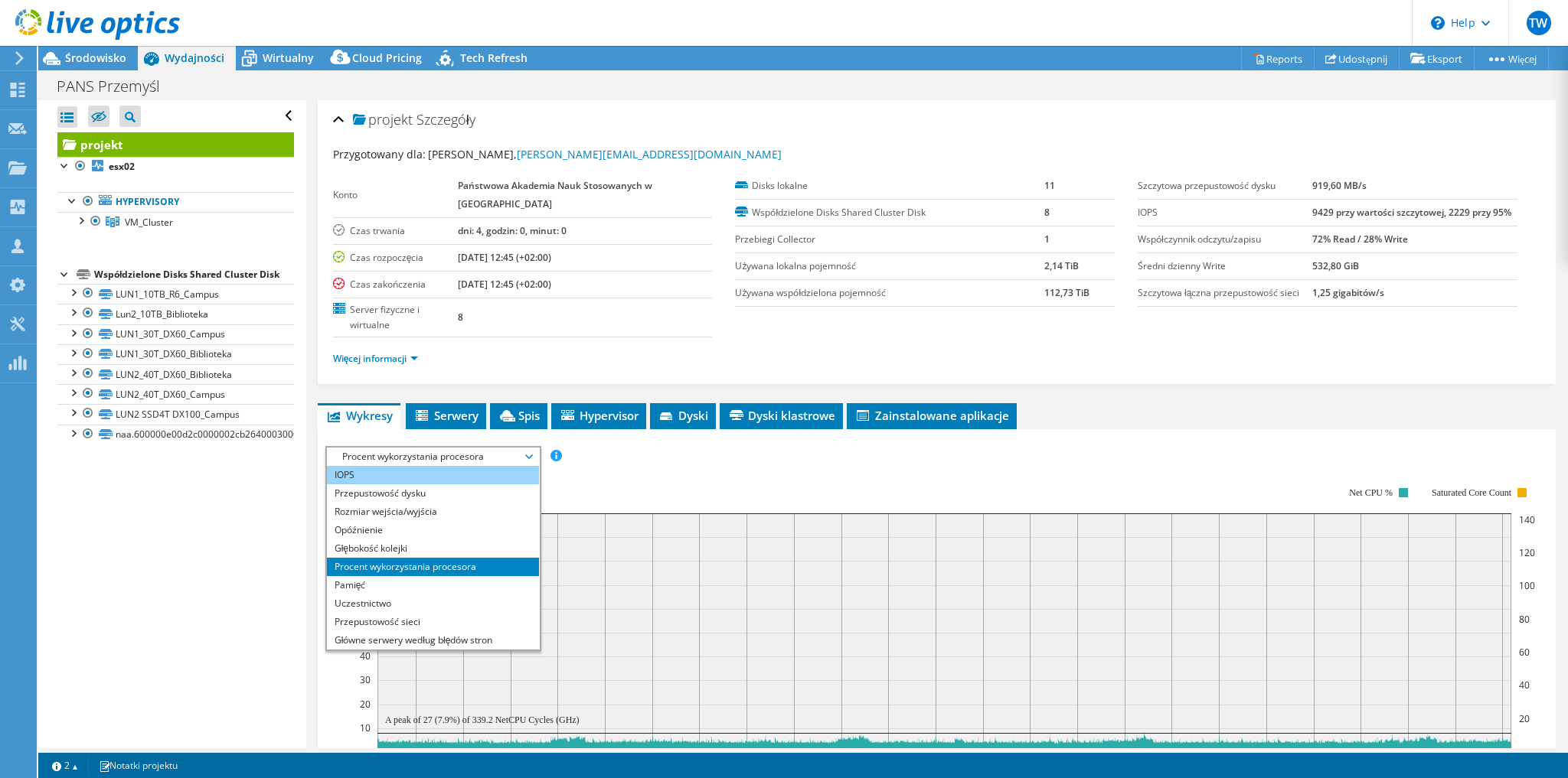
click at [431, 469] on li "IOPS" at bounding box center [433, 475] width 212 height 18
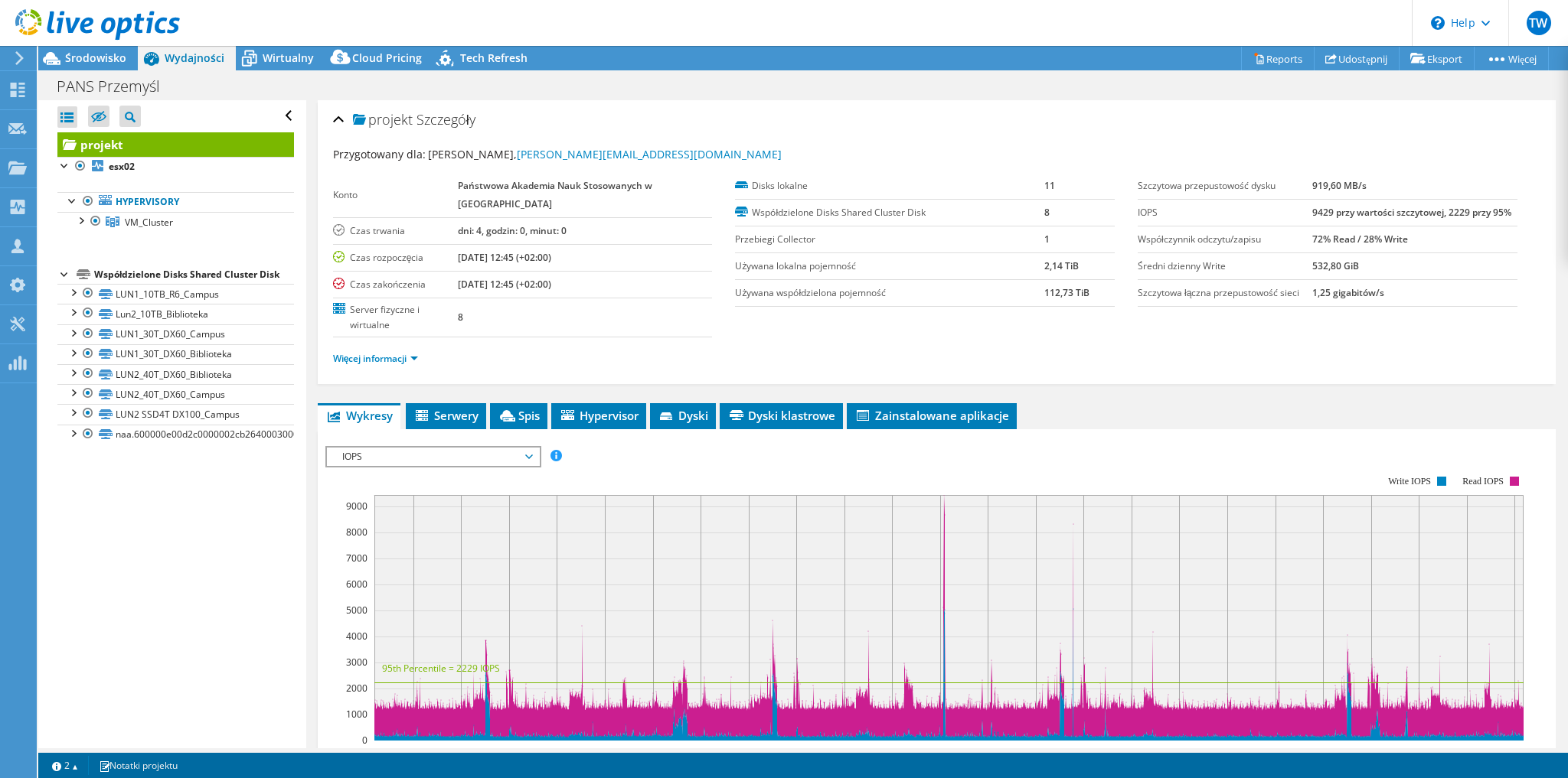
scroll to position [245, 0]
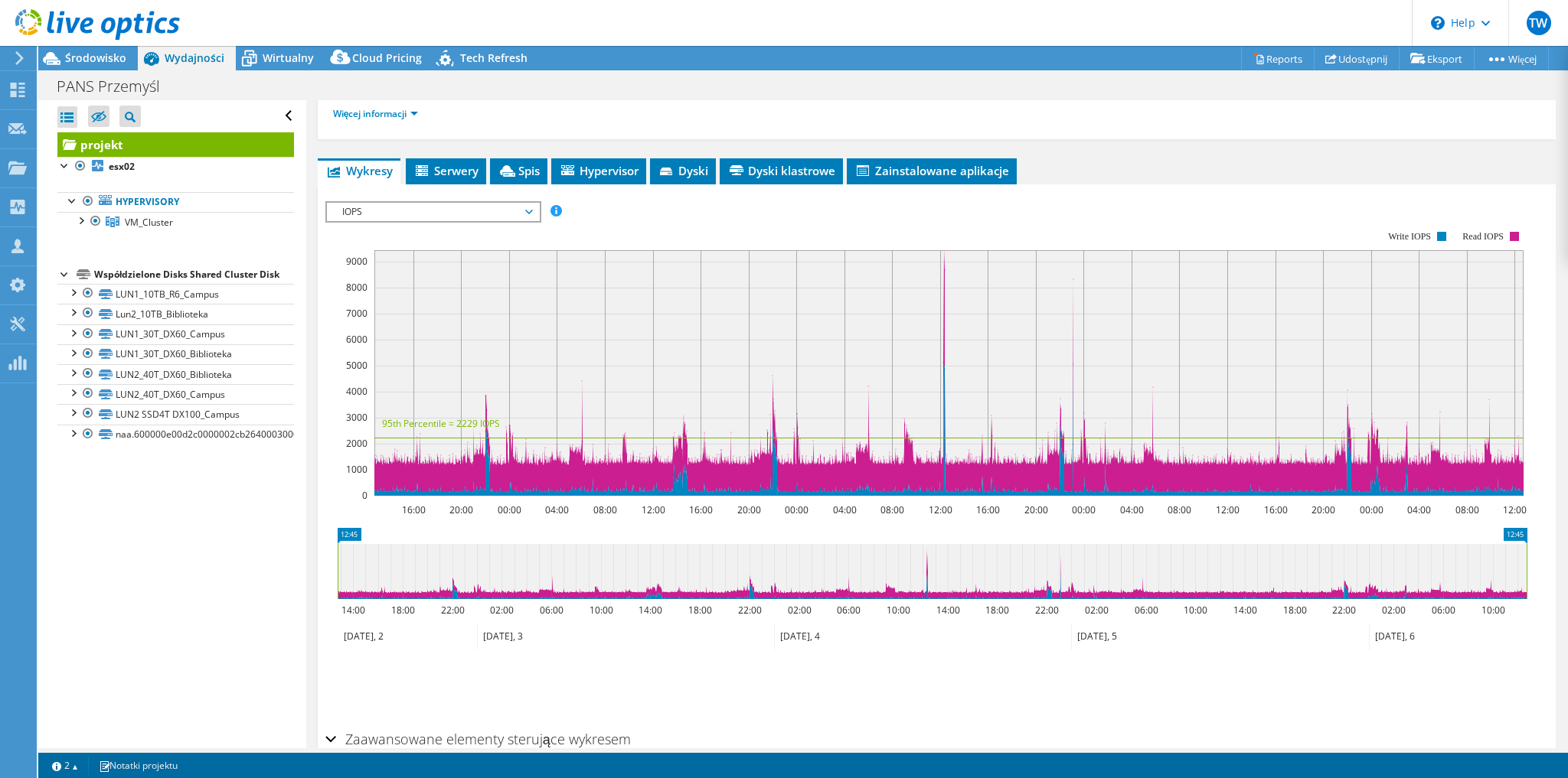
click at [274, 618] on div "Otwórz wszystkie Zamknij wszystko Ukryj wykluczone węzły Filtr drzewa projektu" at bounding box center [172, 425] width 267 height 648
